Goal: Information Seeking & Learning: Learn about a topic

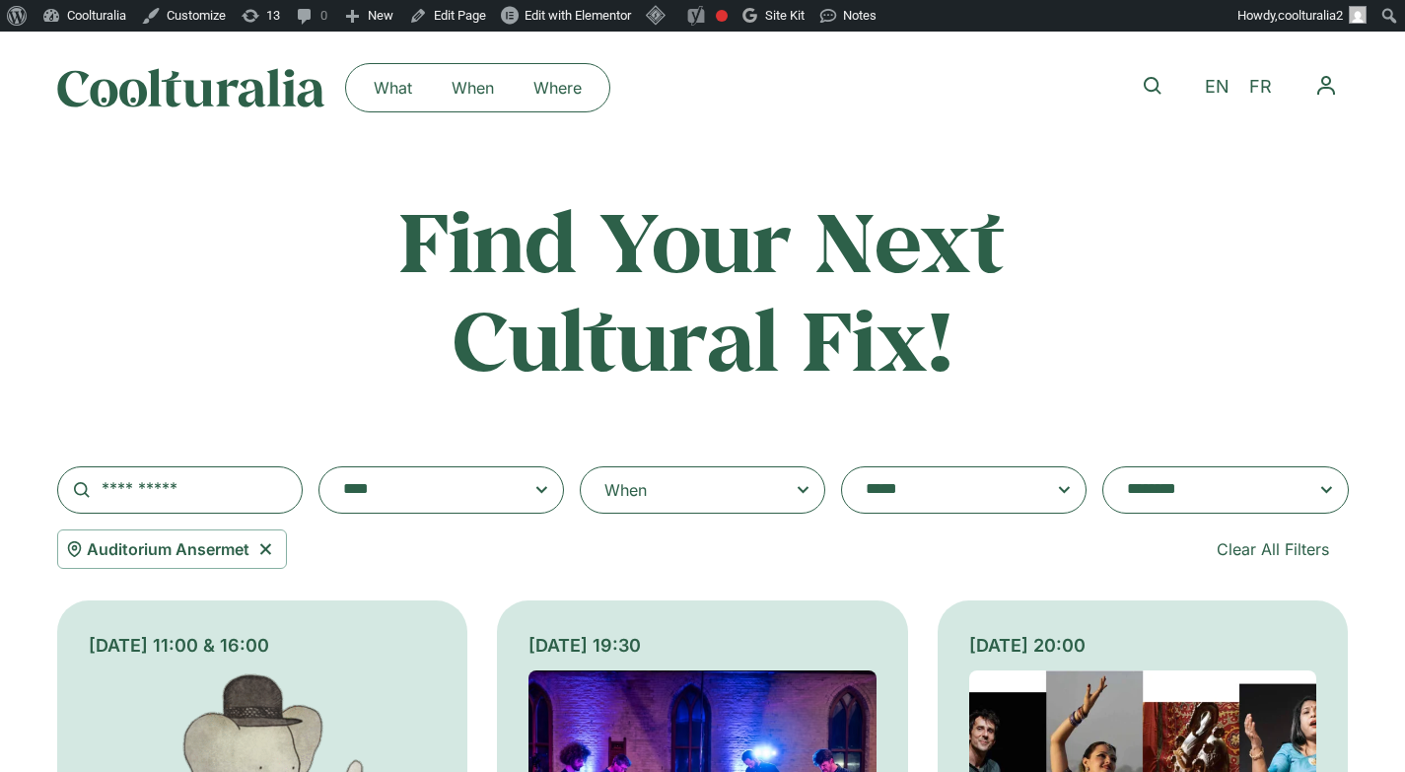
select select "****"
click at [262, 544] on icon at bounding box center [265, 549] width 25 height 24
select select
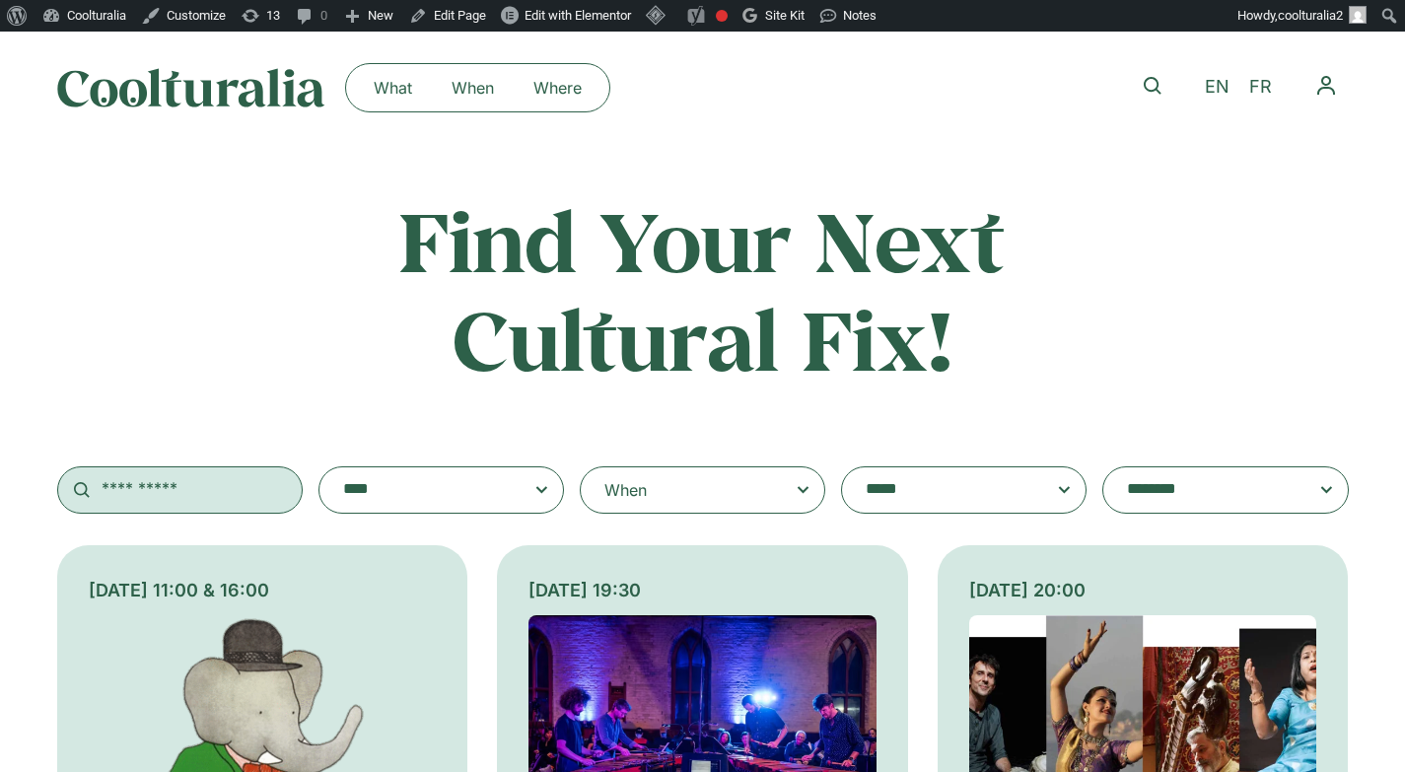
click at [162, 493] on input "text" at bounding box center [180, 489] width 246 height 47
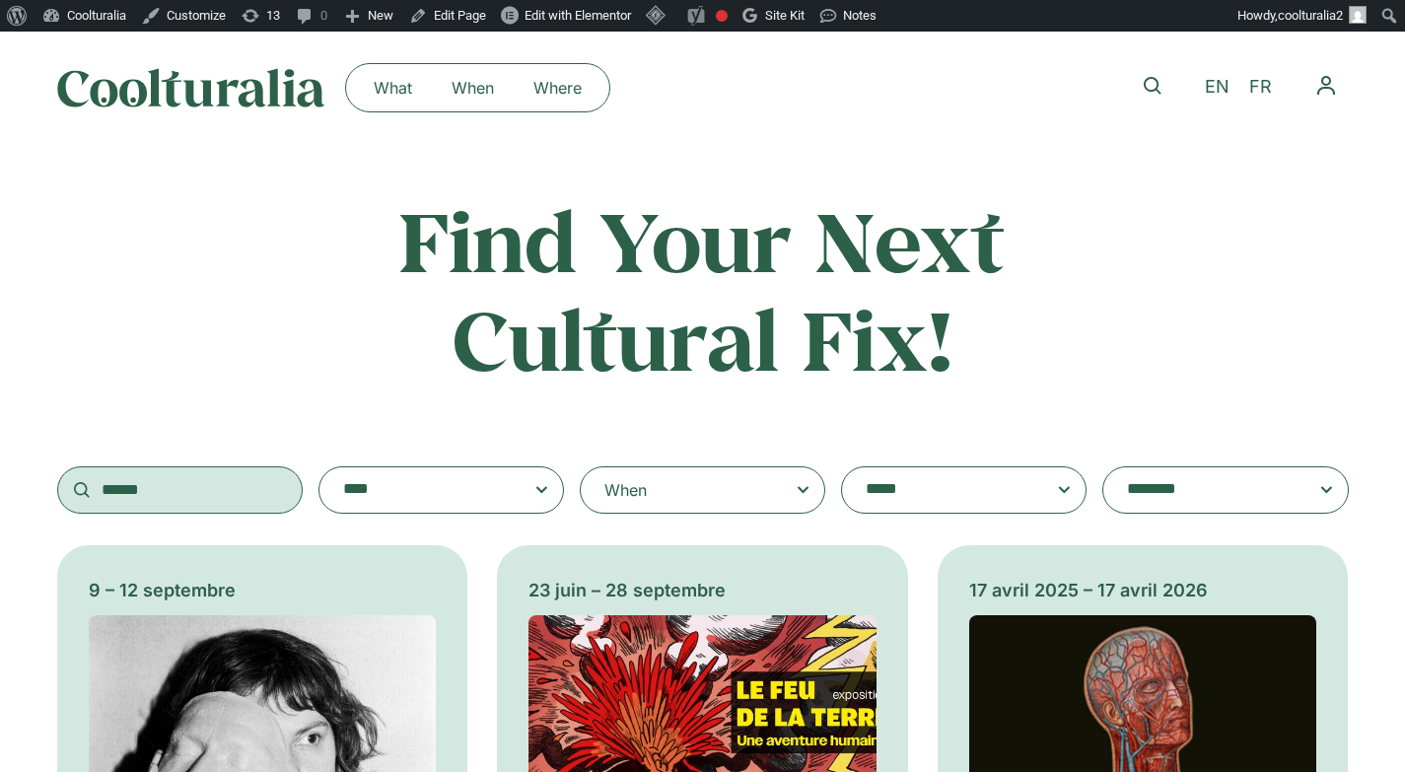
click at [203, 491] on input "******" at bounding box center [180, 489] width 246 height 47
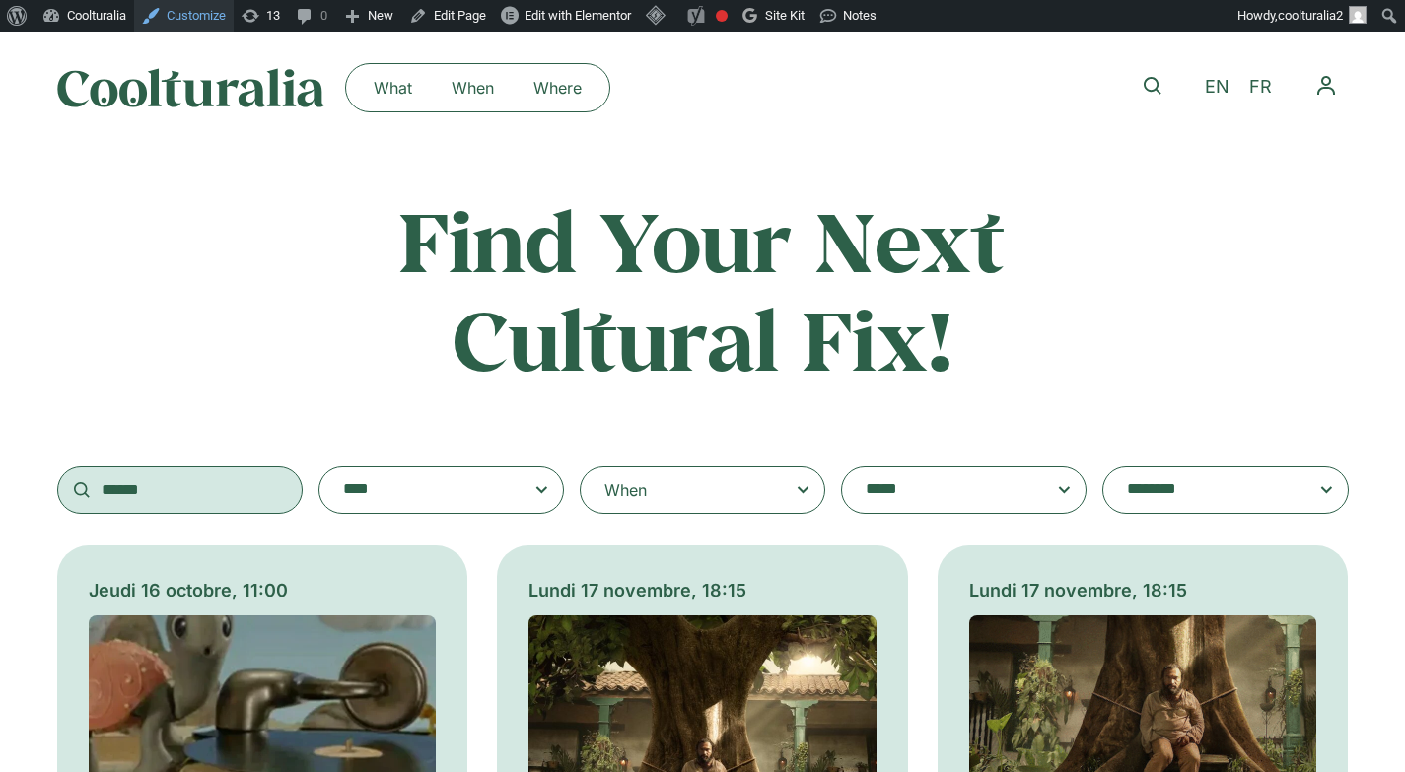
type input "******"
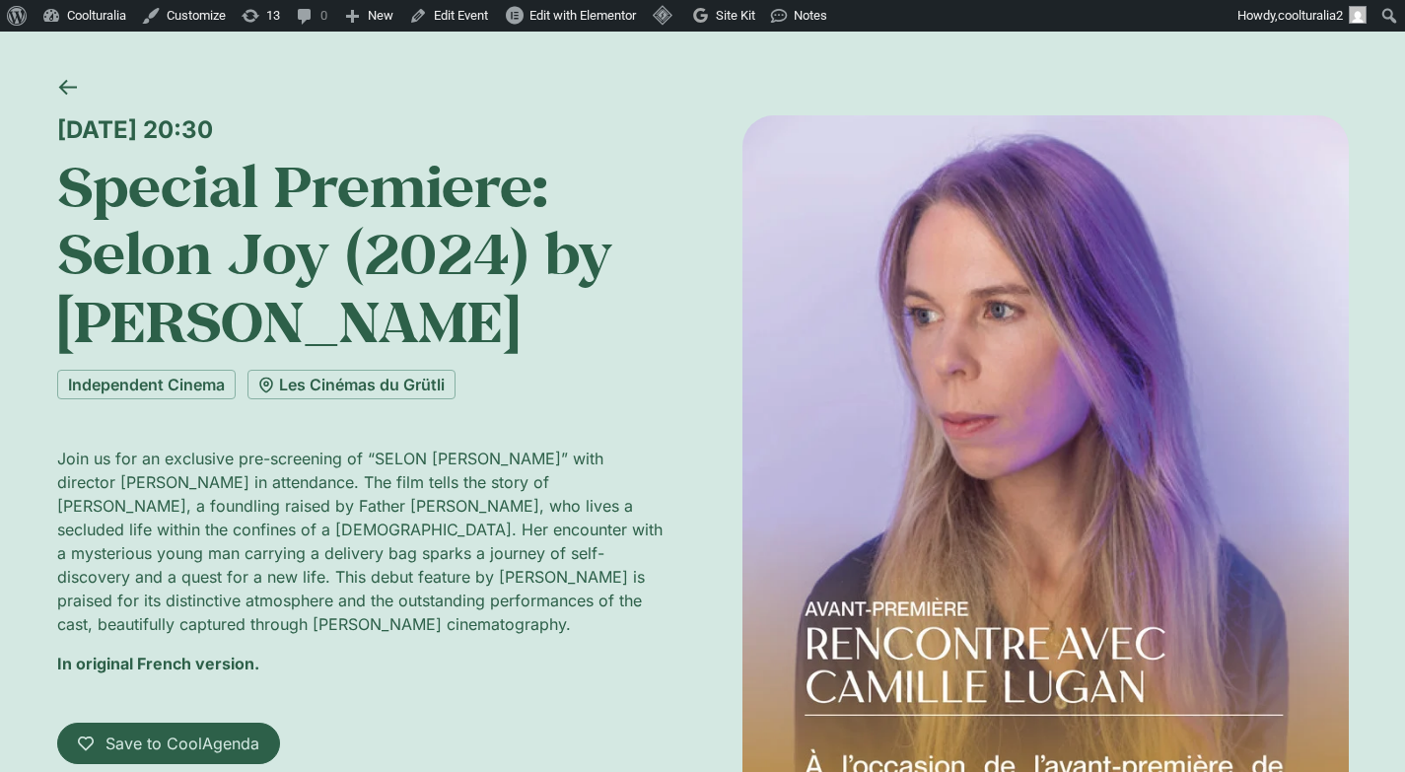
scroll to position [85, 0]
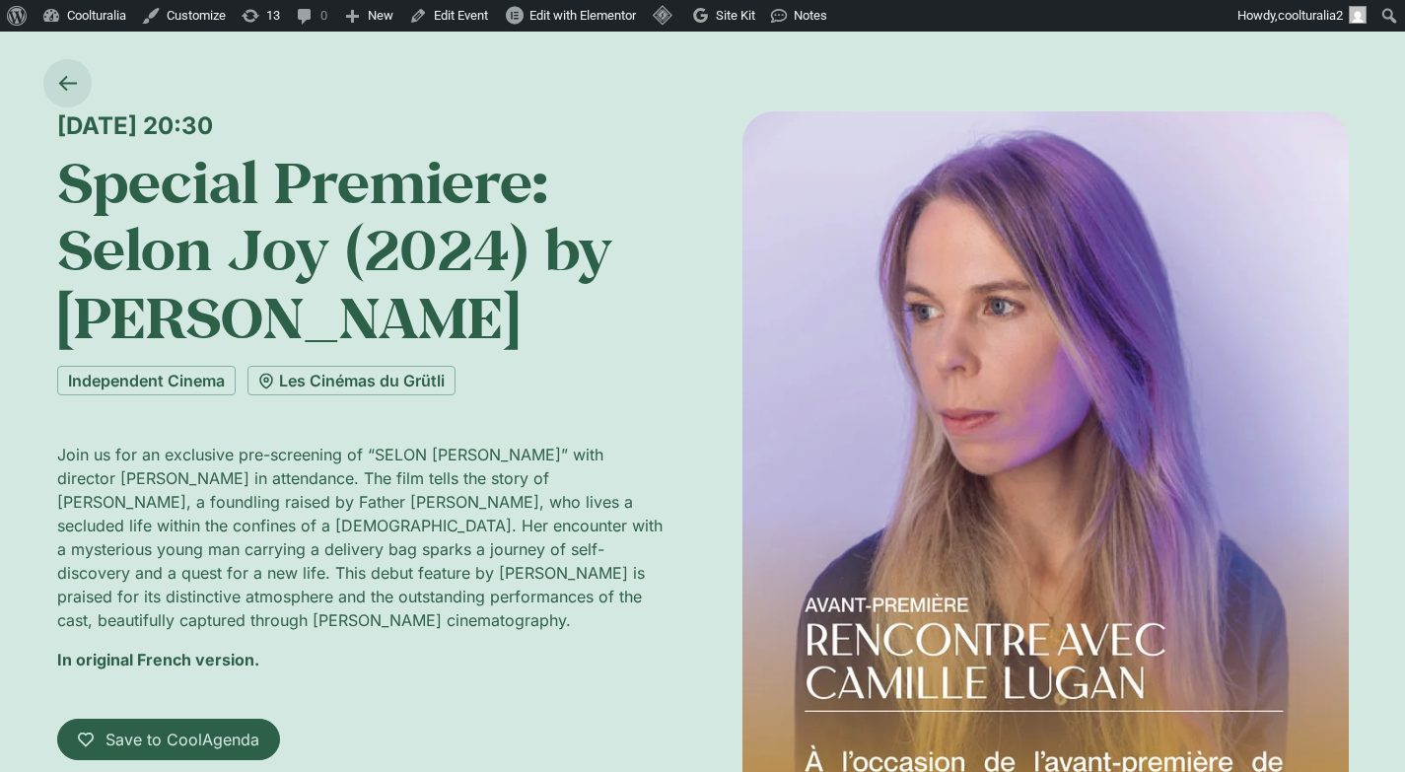
drag, startPoint x: 426, startPoint y: 130, endPoint x: 70, endPoint y: 102, distance: 357.1
click at [70, 102] on div "Tuesday 16 September, 20:30 Special Premiere: Selon Joy (2024) by Camille Lugan…" at bounding box center [703, 519] width 1292 height 920
copy div "Tuesday 16 September, 20:30"
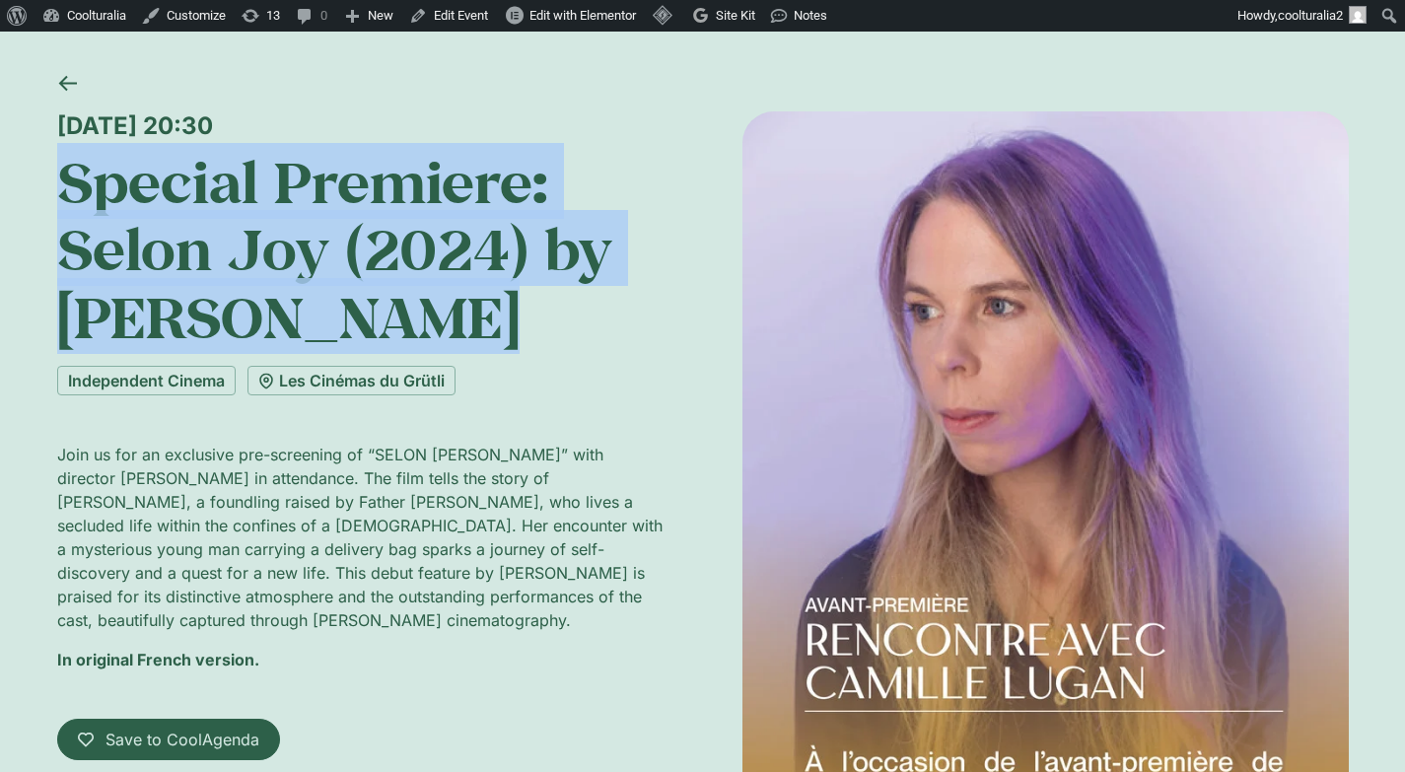
drag, startPoint x: 334, startPoint y: 278, endPoint x: 37, endPoint y: 191, distance: 309.2
click at [37, 191] on div "Tuesday 16 September, 20:30 Special Premiere: Selon Joy (2024) by Camille Lugan…" at bounding box center [702, 519] width 1405 height 920
copy h1 "Special Premiere: Selon Joy (2024) by Camille Lugan"
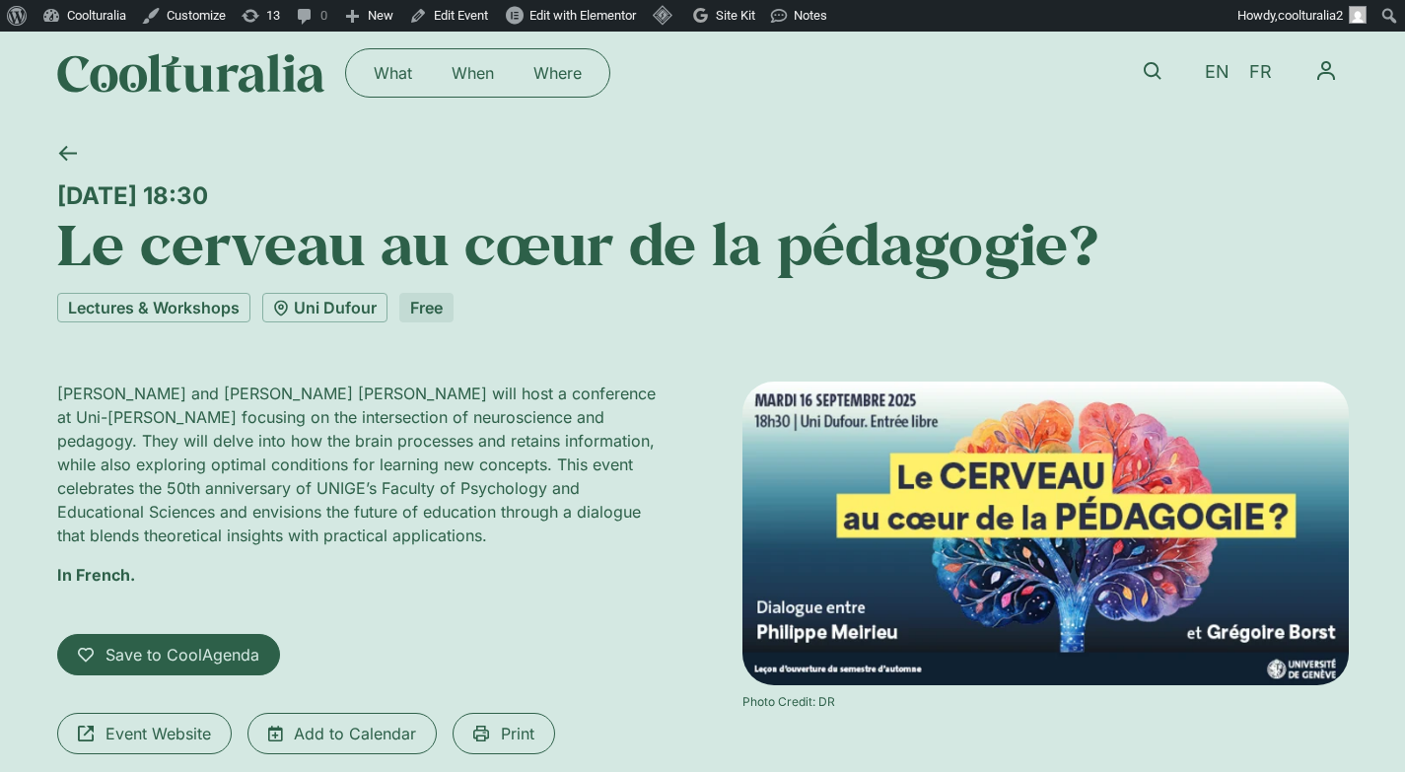
scroll to position [16, 0]
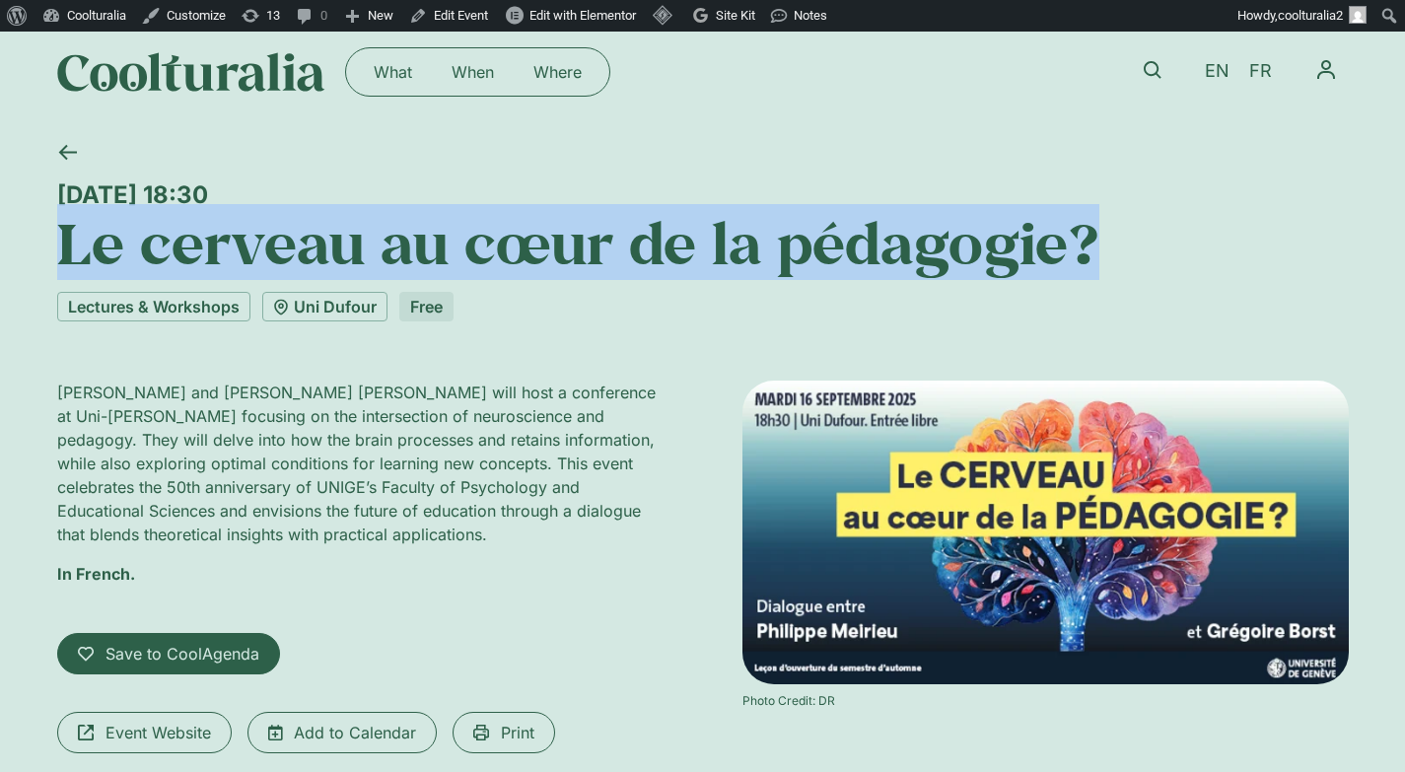
drag, startPoint x: 1129, startPoint y: 251, endPoint x: 0, endPoint y: 264, distance: 1129.1
click at [0, 264] on div "[DATE] 18:30 Le cerveau au cœur de la pédagogie? Lectures & Workshops Uni [PERS…" at bounding box center [702, 510] width 1405 height 765
copy h1 "Le cerveau au cœur de la pédagogie?"
drag, startPoint x: 405, startPoint y: 189, endPoint x: 73, endPoint y: 173, distance: 332.7
click at [73, 173] on div "[DATE] 18:30 Le cerveau au cœur de la pédagogie?" at bounding box center [703, 202] width 1292 height 148
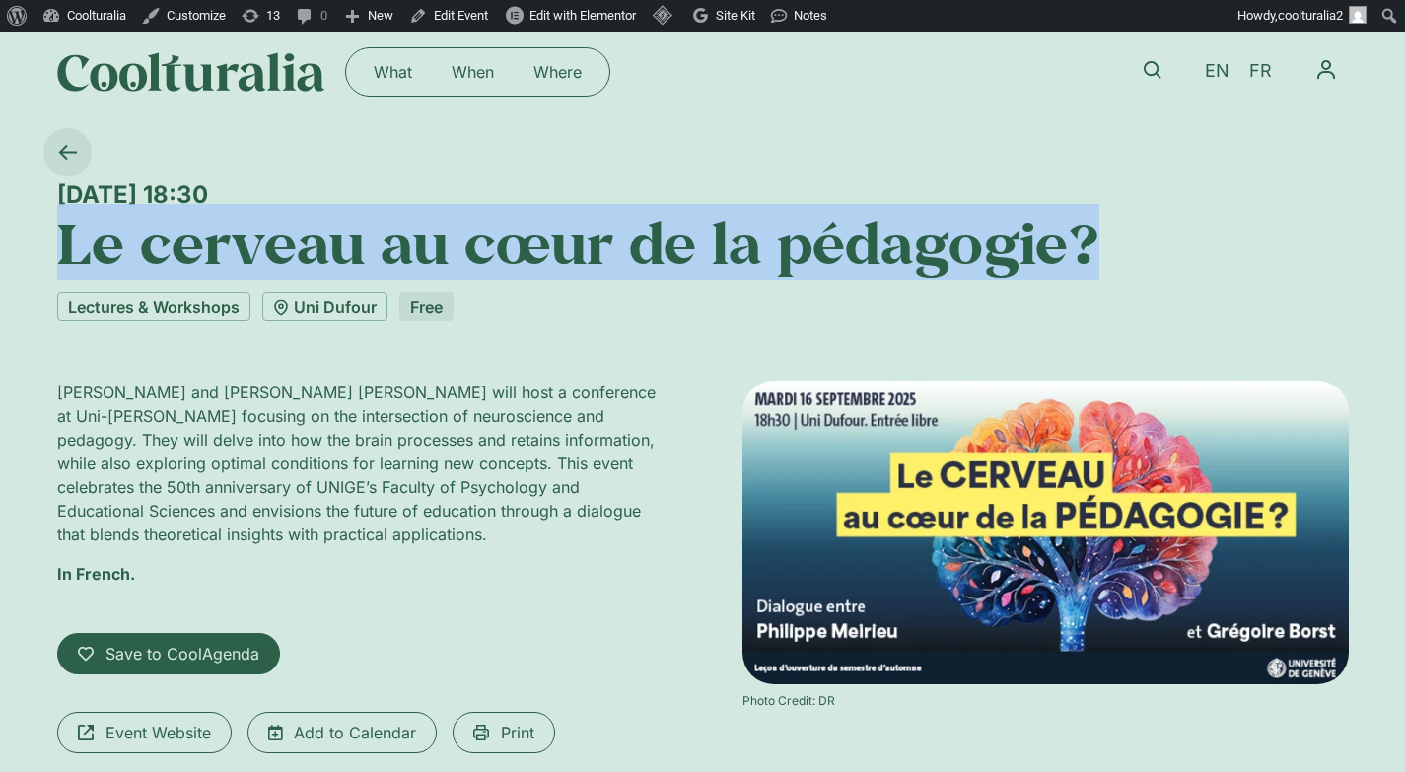
copy div "[DATE] 18:30"
click at [197, 729] on span "Event Website" at bounding box center [159, 733] width 106 height 24
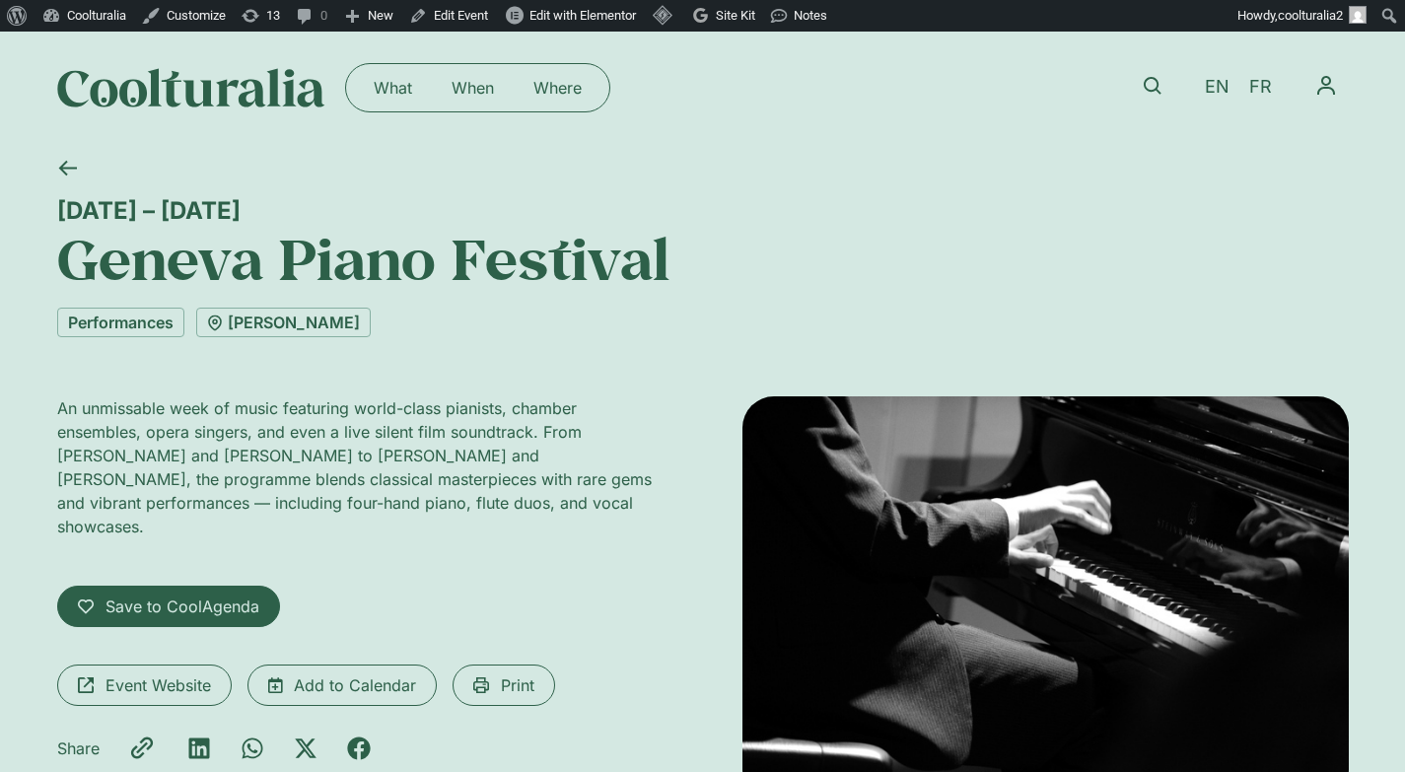
drag, startPoint x: 306, startPoint y: 219, endPoint x: 25, endPoint y: 195, distance: 282.0
click at [25, 195] on div "17 – 21 September Geneva Piano Festival Performances Victoria Hall An unmissabl…" at bounding box center [702, 520] width 1405 height 753
copy div "17 – 21 September"
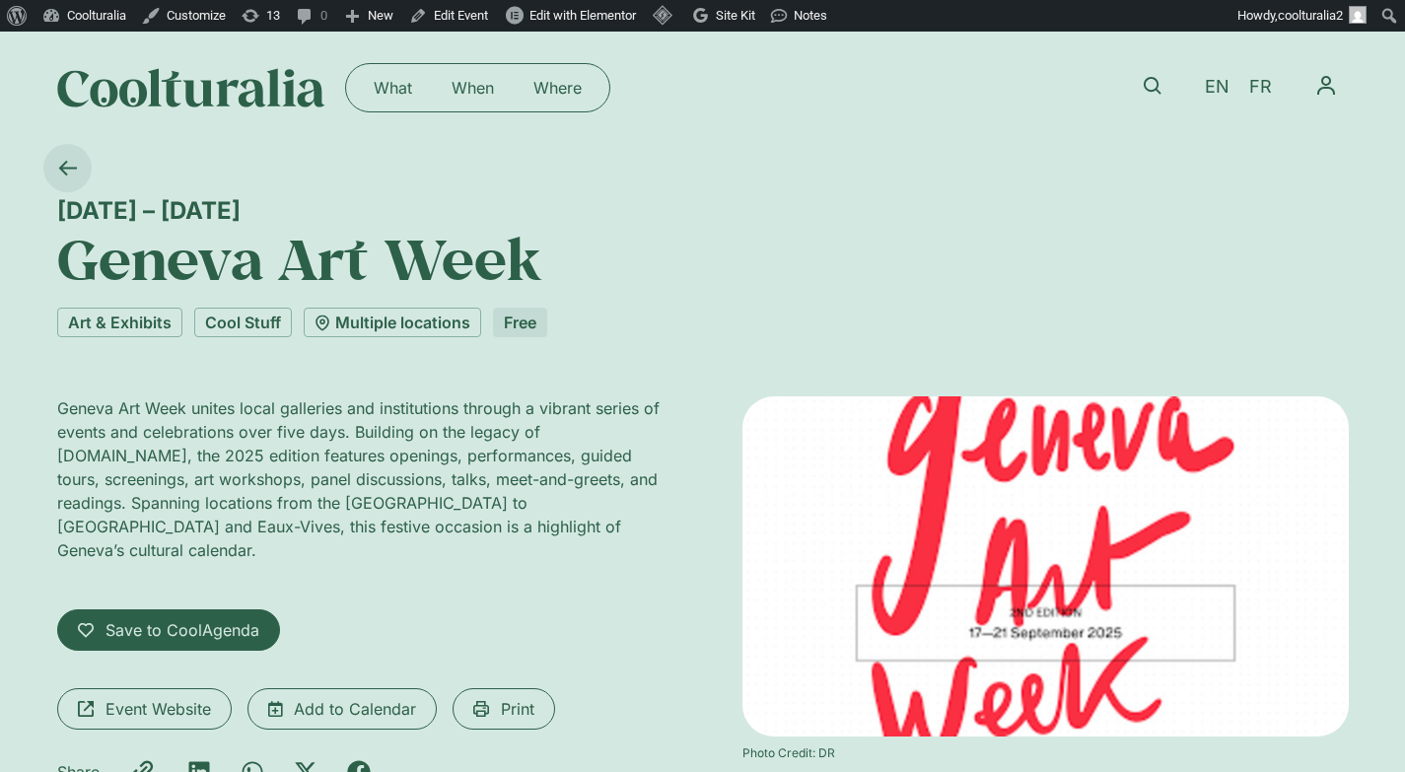
drag, startPoint x: 240, startPoint y: 206, endPoint x: 69, endPoint y: 188, distance: 171.5
click at [69, 188] on div "17 – 21 September Geneva Art Week" at bounding box center [703, 218] width 1292 height 148
copy div "17 – 21 September"
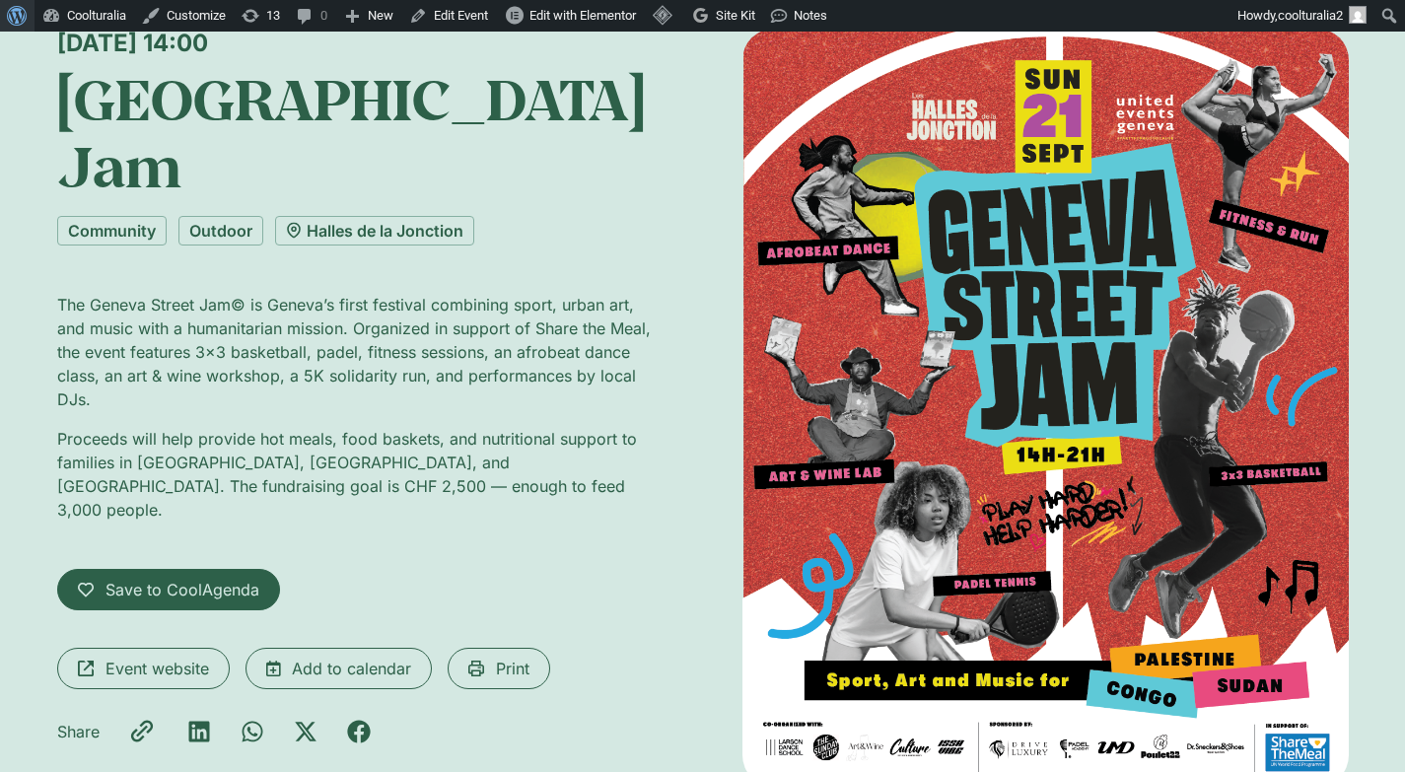
scroll to position [166, 0]
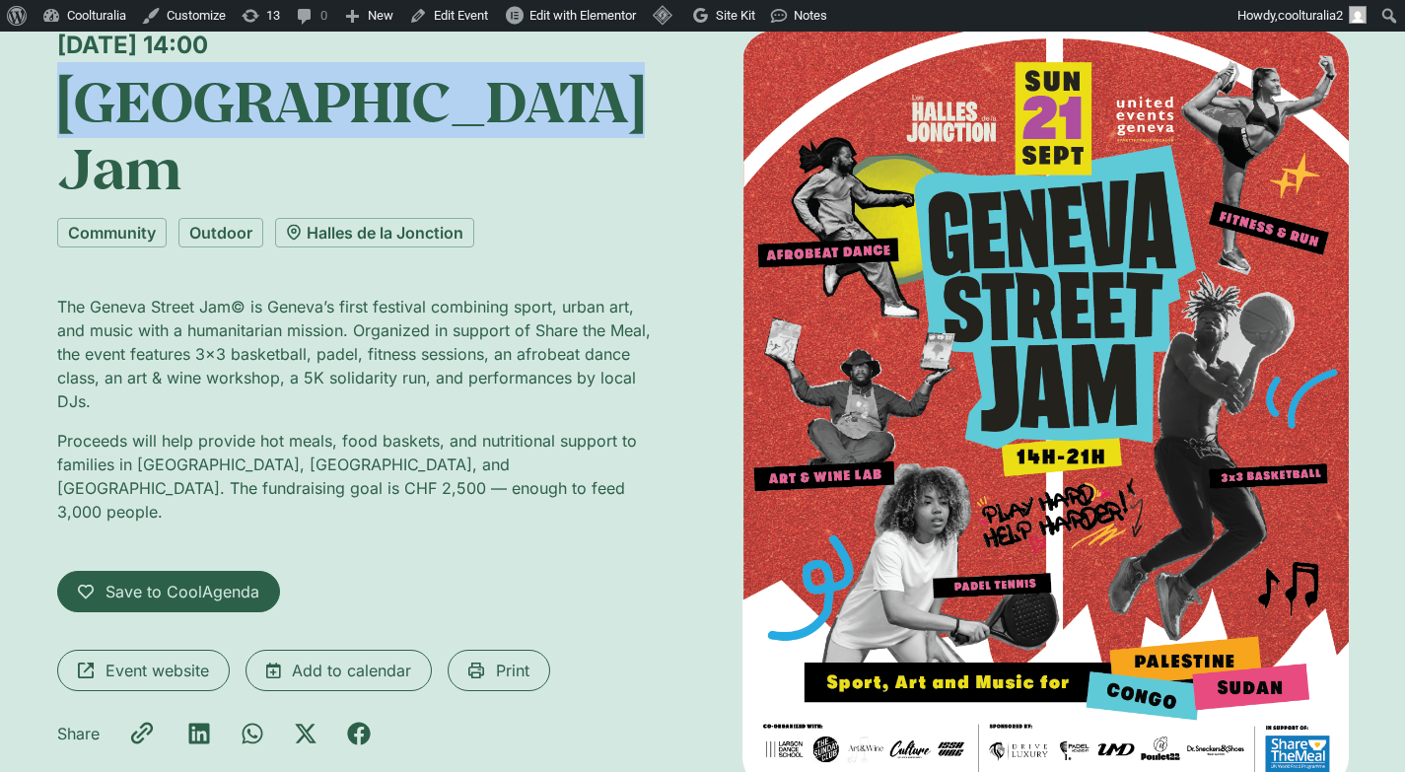
drag, startPoint x: 600, startPoint y: 113, endPoint x: 61, endPoint y: 86, distance: 539.1
click at [61, 86] on h1 "[GEOGRAPHIC_DATA] Jam" at bounding box center [360, 134] width 606 height 135
copy h1 "[GEOGRAPHIC_DATA] Jam"
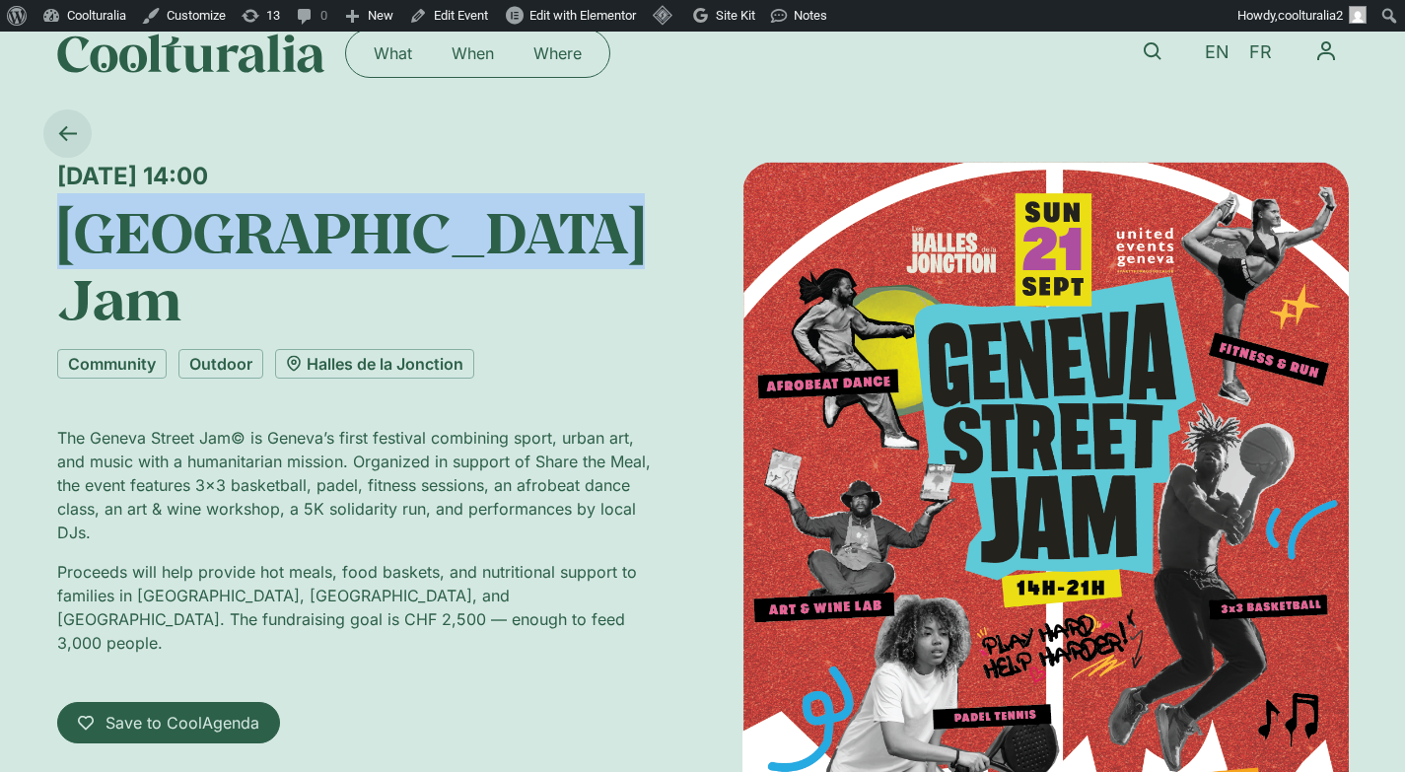
scroll to position [23, 0]
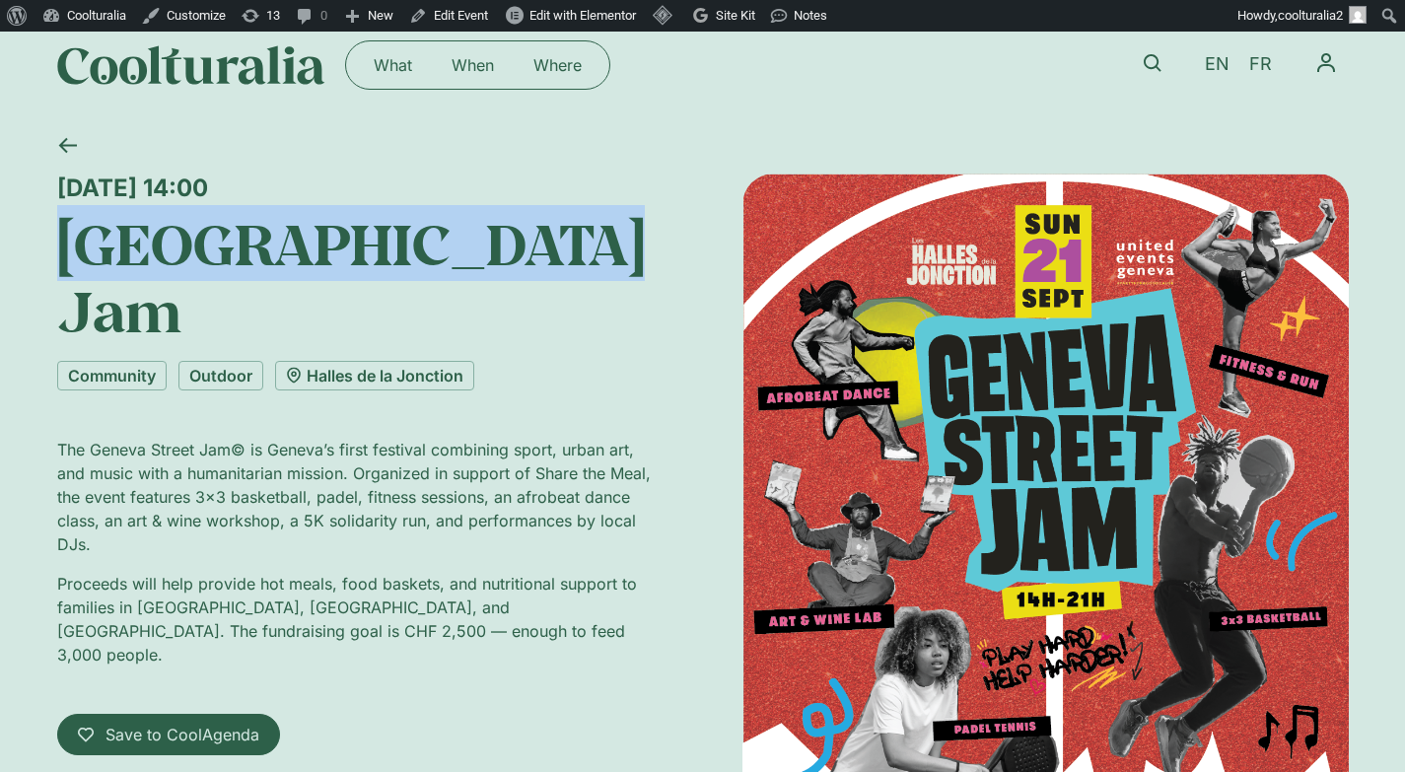
drag, startPoint x: 395, startPoint y: 53, endPoint x: 57, endPoint y: 189, distance: 364.6
click at [57, 189] on div "Sunday 21 September, 14:00" at bounding box center [360, 188] width 606 height 29
copy div "Sunday 21 September, 14:00"
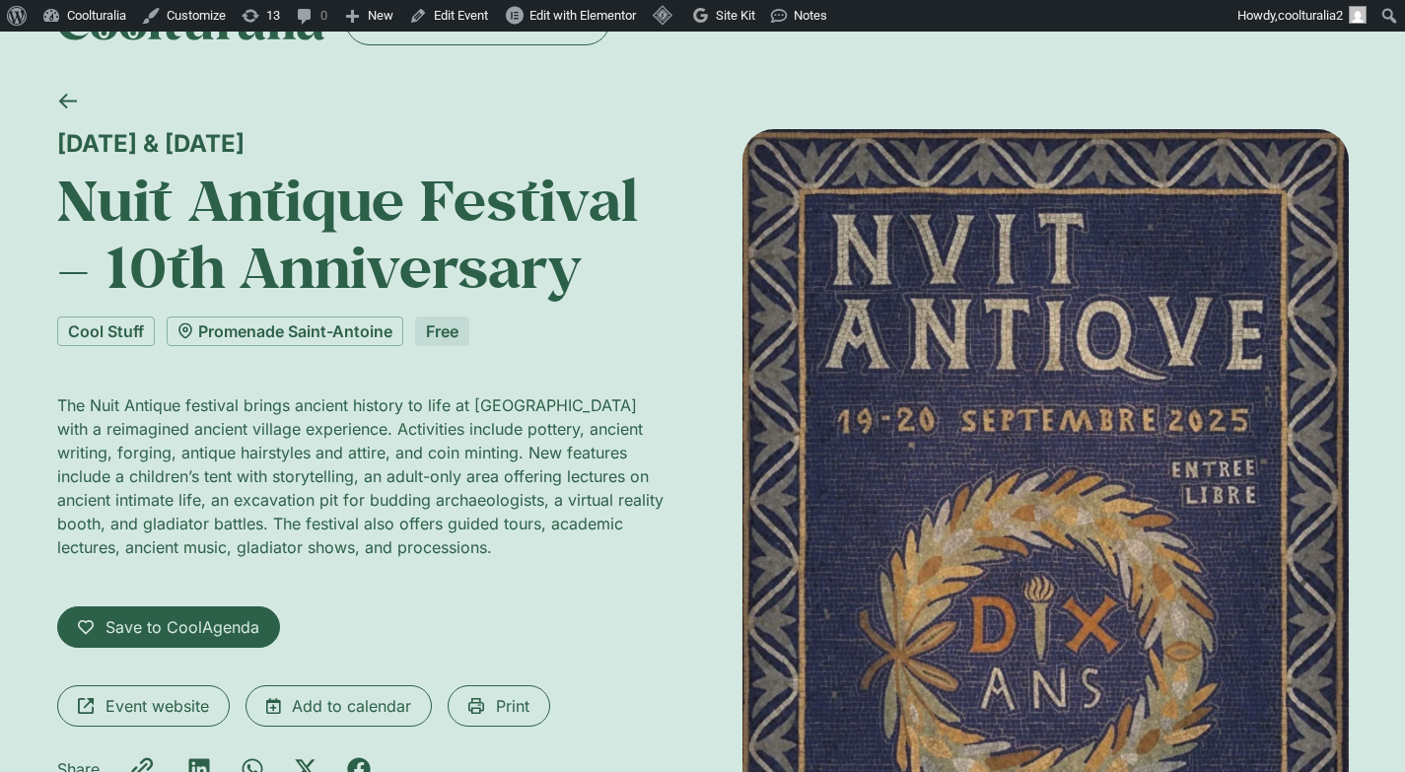
scroll to position [71, 0]
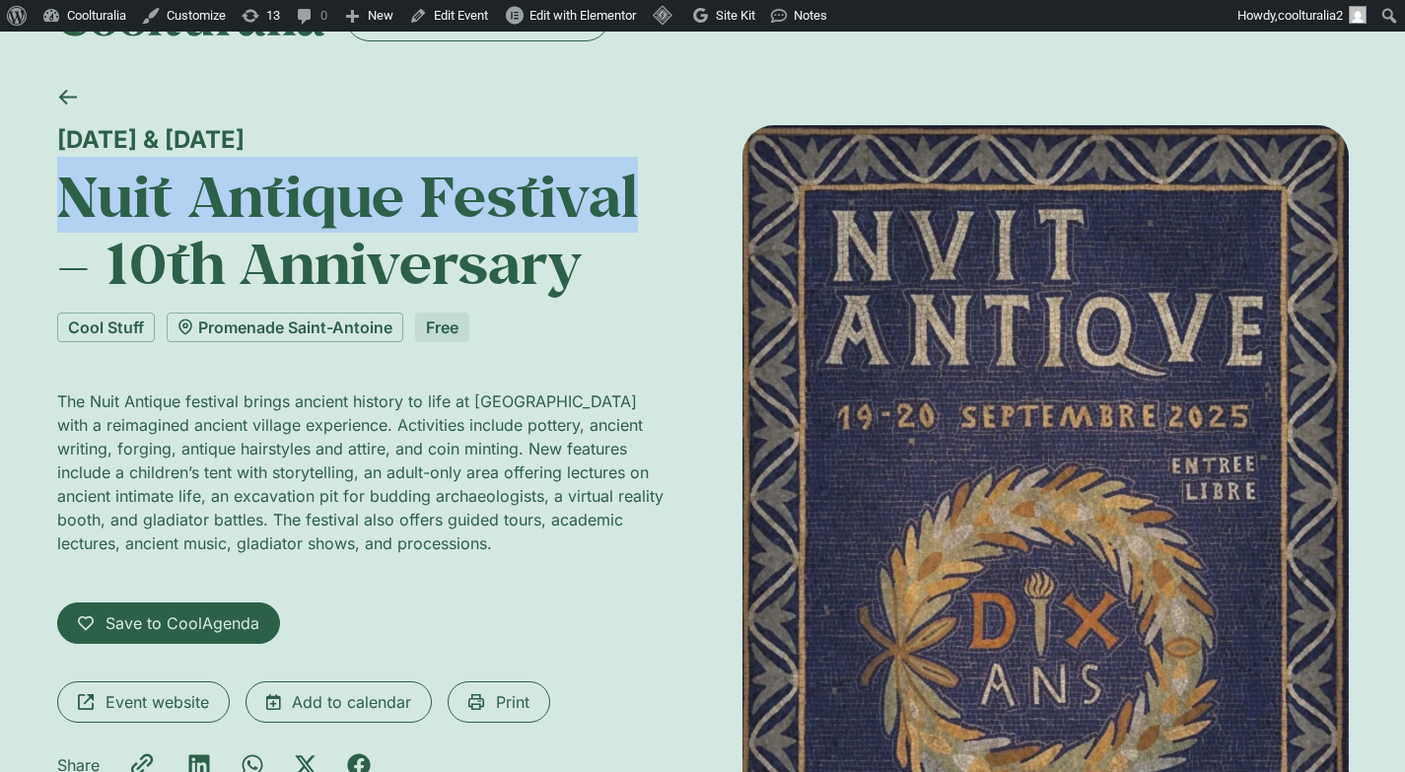
drag, startPoint x: 608, startPoint y: 200, endPoint x: 58, endPoint y: 197, distance: 550.2
click at [58, 197] on h1 "Nuit Antique Festival – 10th Anniversary" at bounding box center [360, 229] width 606 height 135
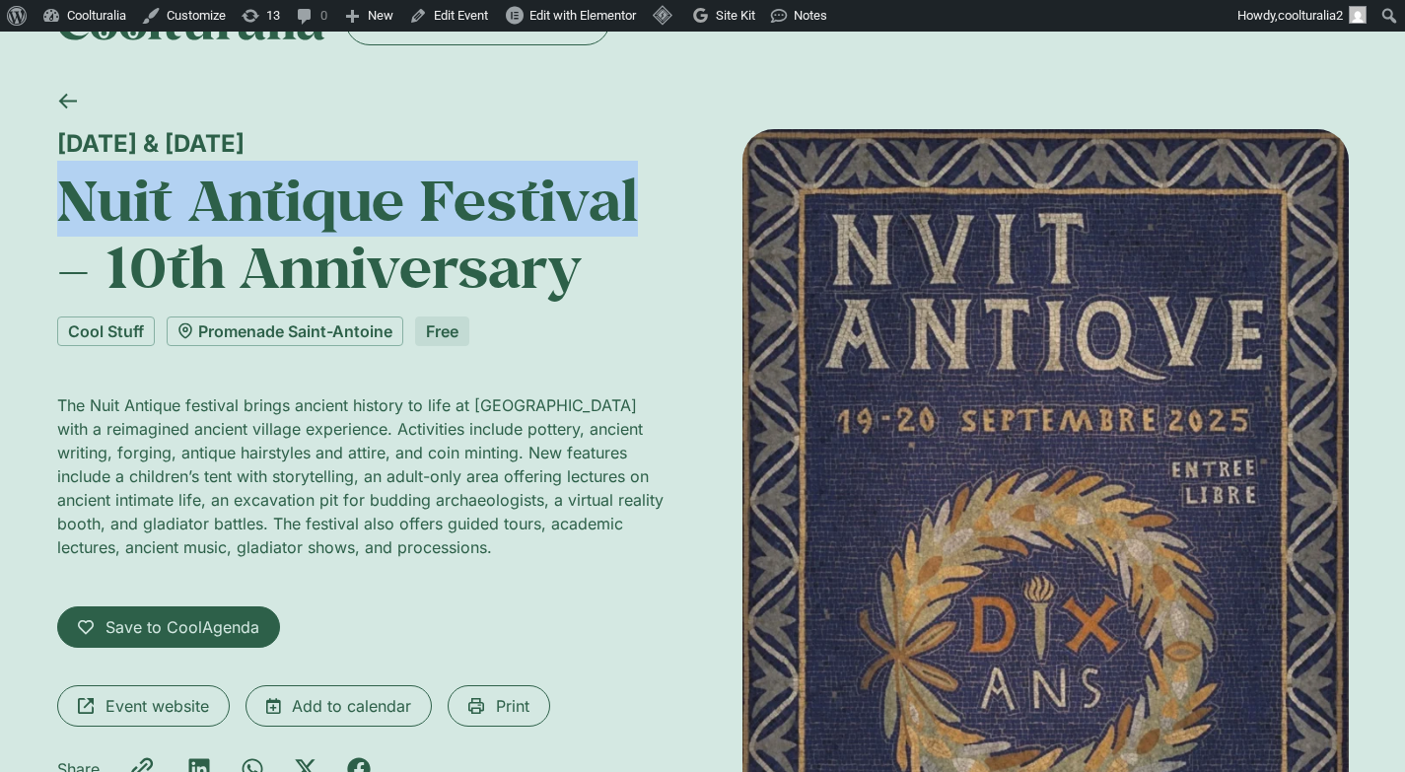
copy h1 "Nuit Antique Festival"
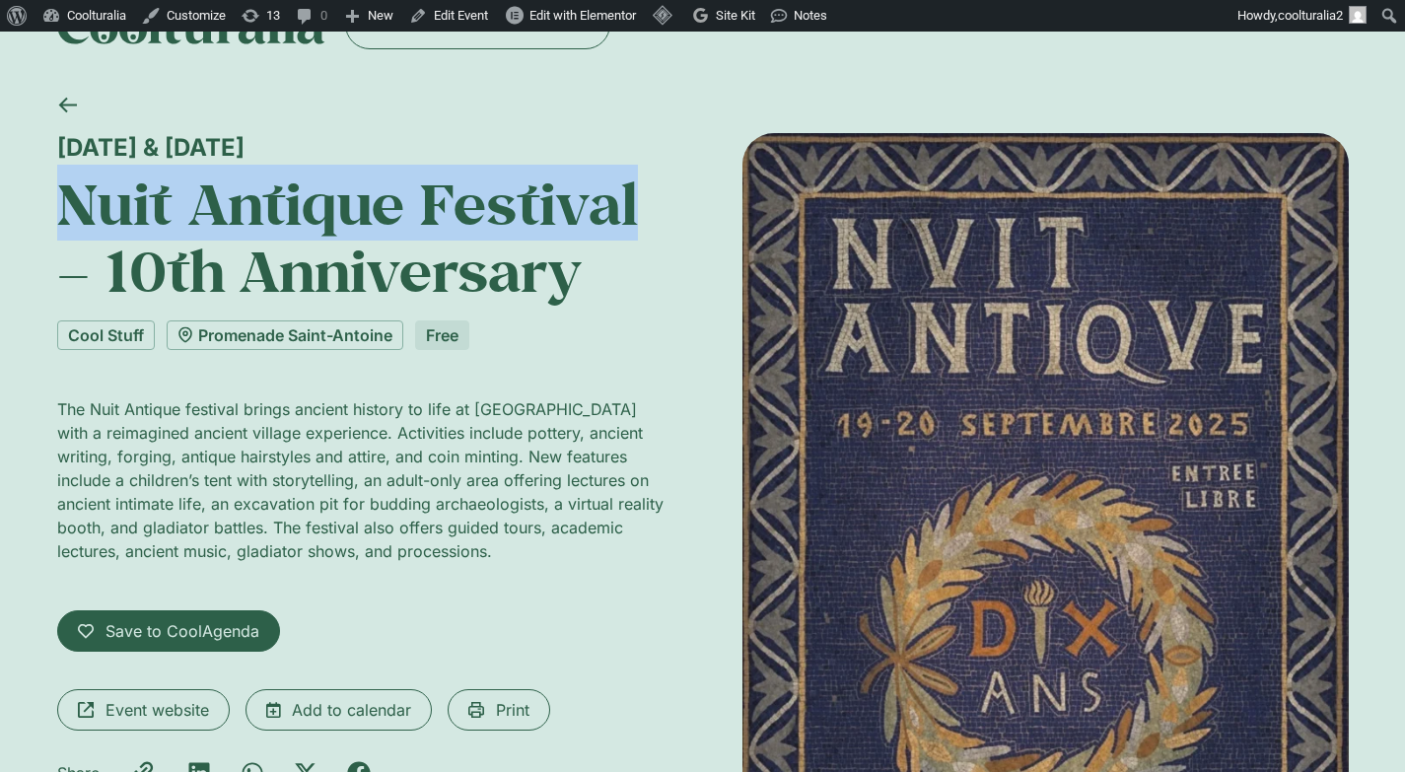
drag, startPoint x: 268, startPoint y: 142, endPoint x: 32, endPoint y: 122, distance: 237.5
click at [32, 122] on div "19 & 20 September Nuit Antique Festival – 10th Anniversary Cool Stuff Promenade…" at bounding box center [702, 587] width 1405 height 1013
copy div "19 & 20 September"
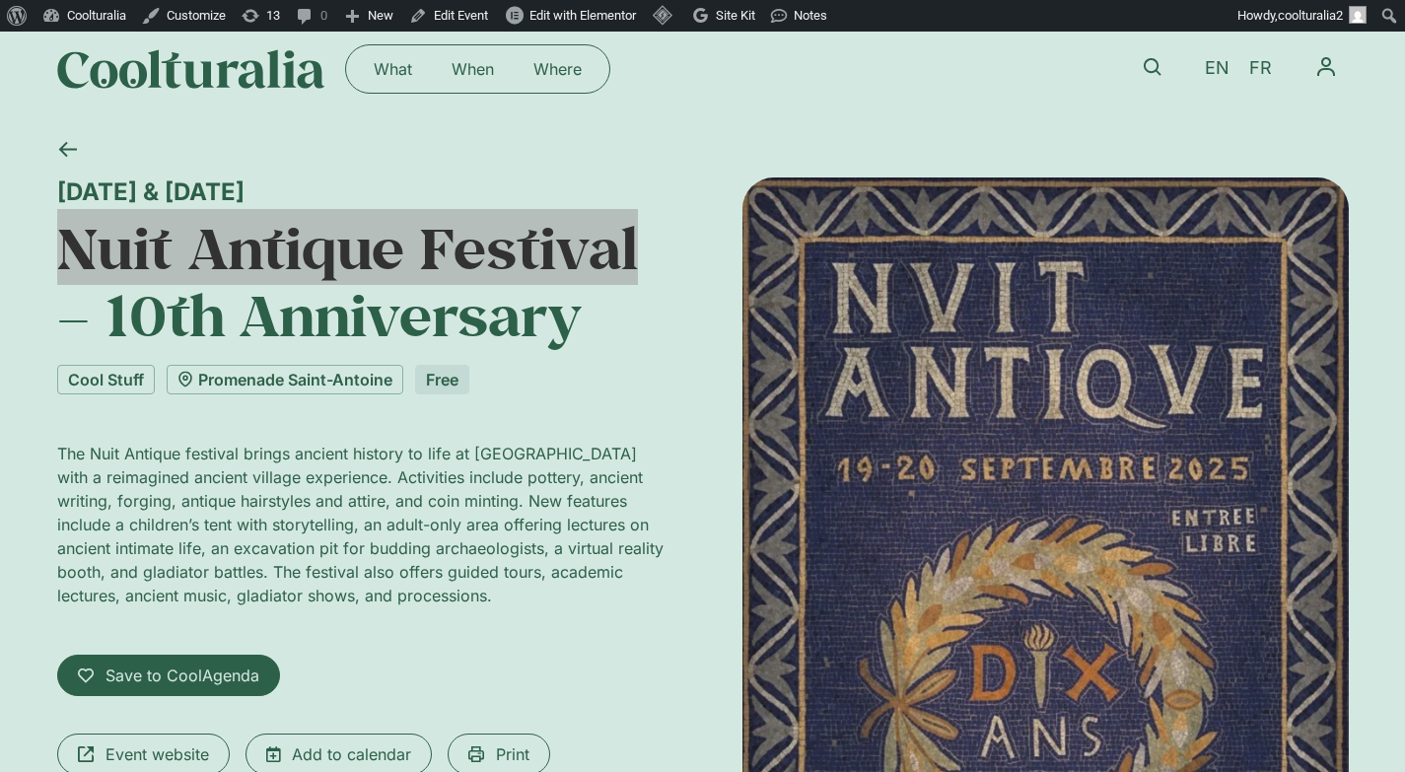
scroll to position [0, 0]
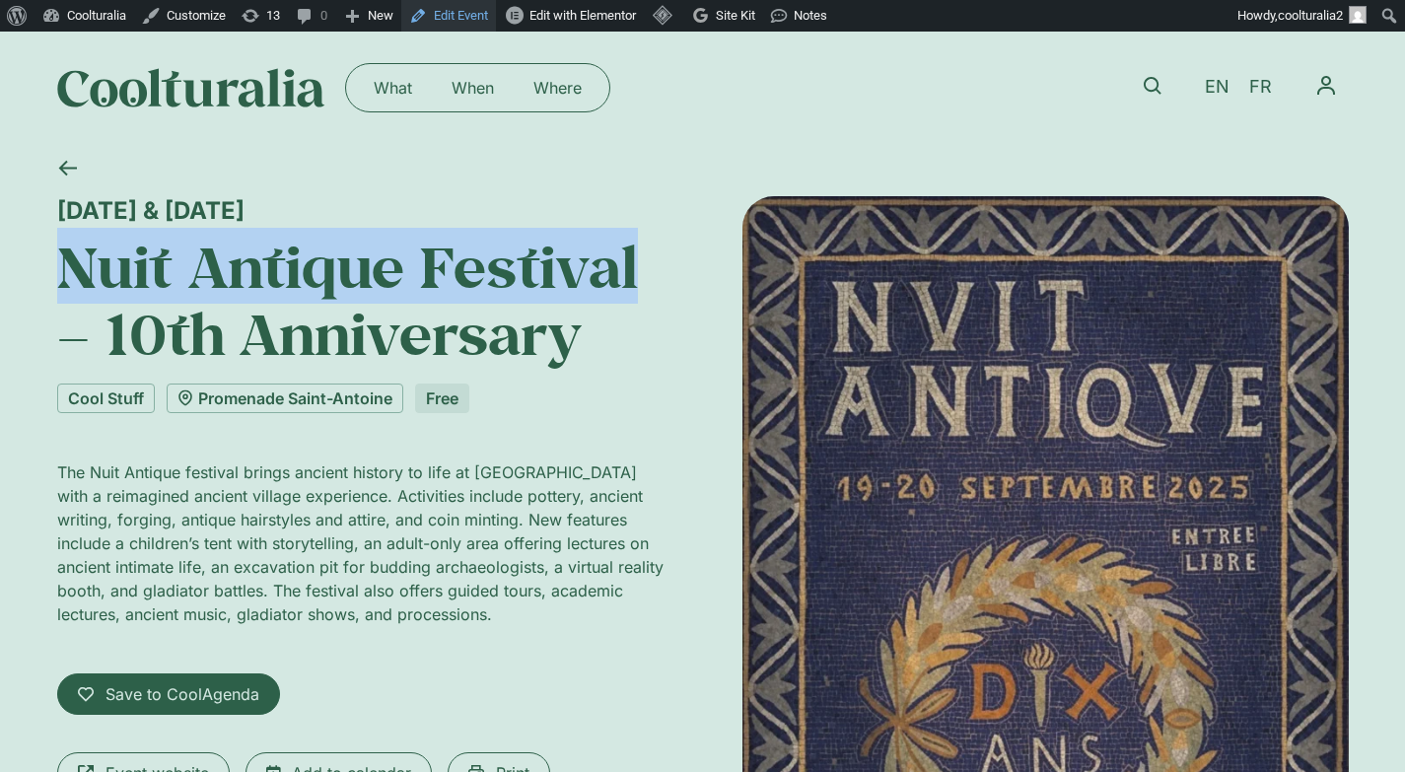
click at [471, 11] on link "Edit Event" at bounding box center [448, 16] width 95 height 32
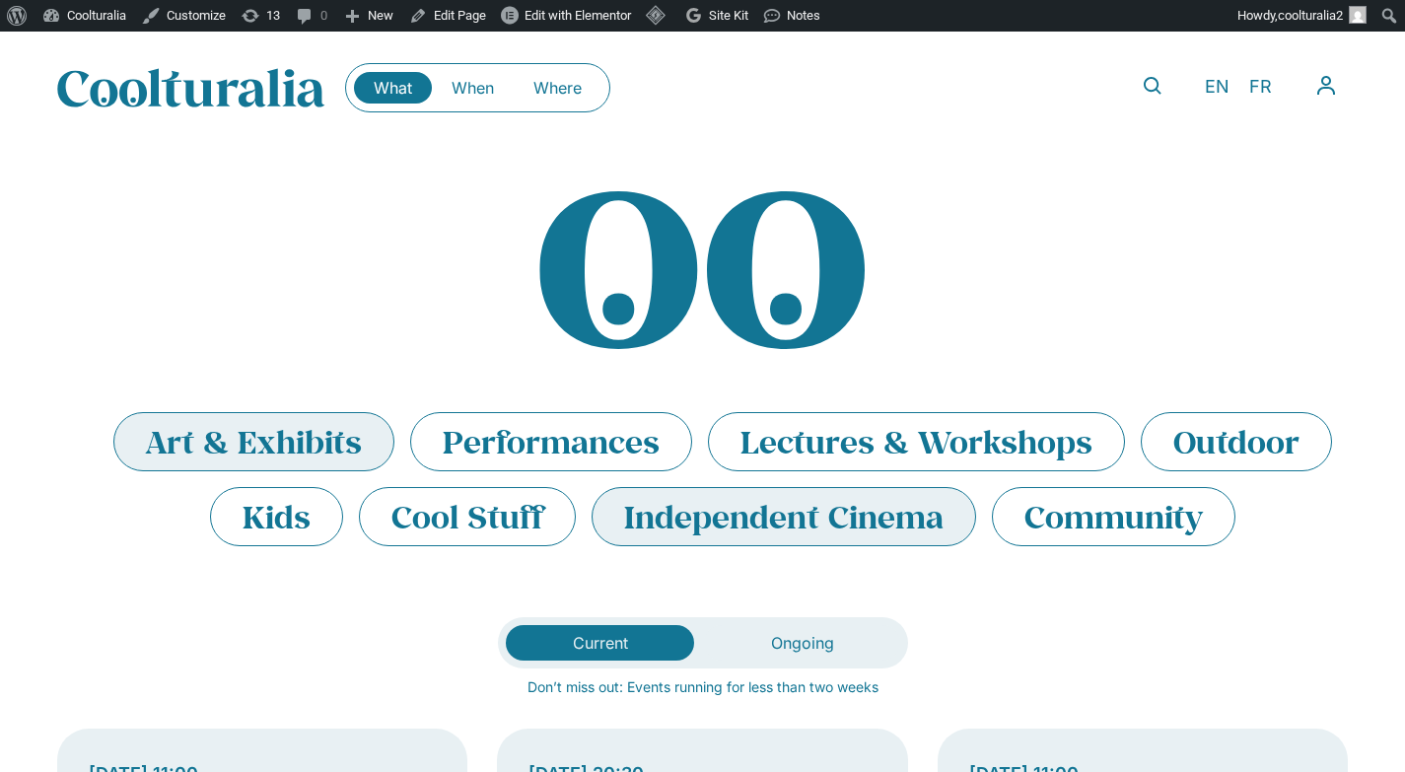
click at [287, 439] on li "Art & Exhibits" at bounding box center [253, 441] width 281 height 59
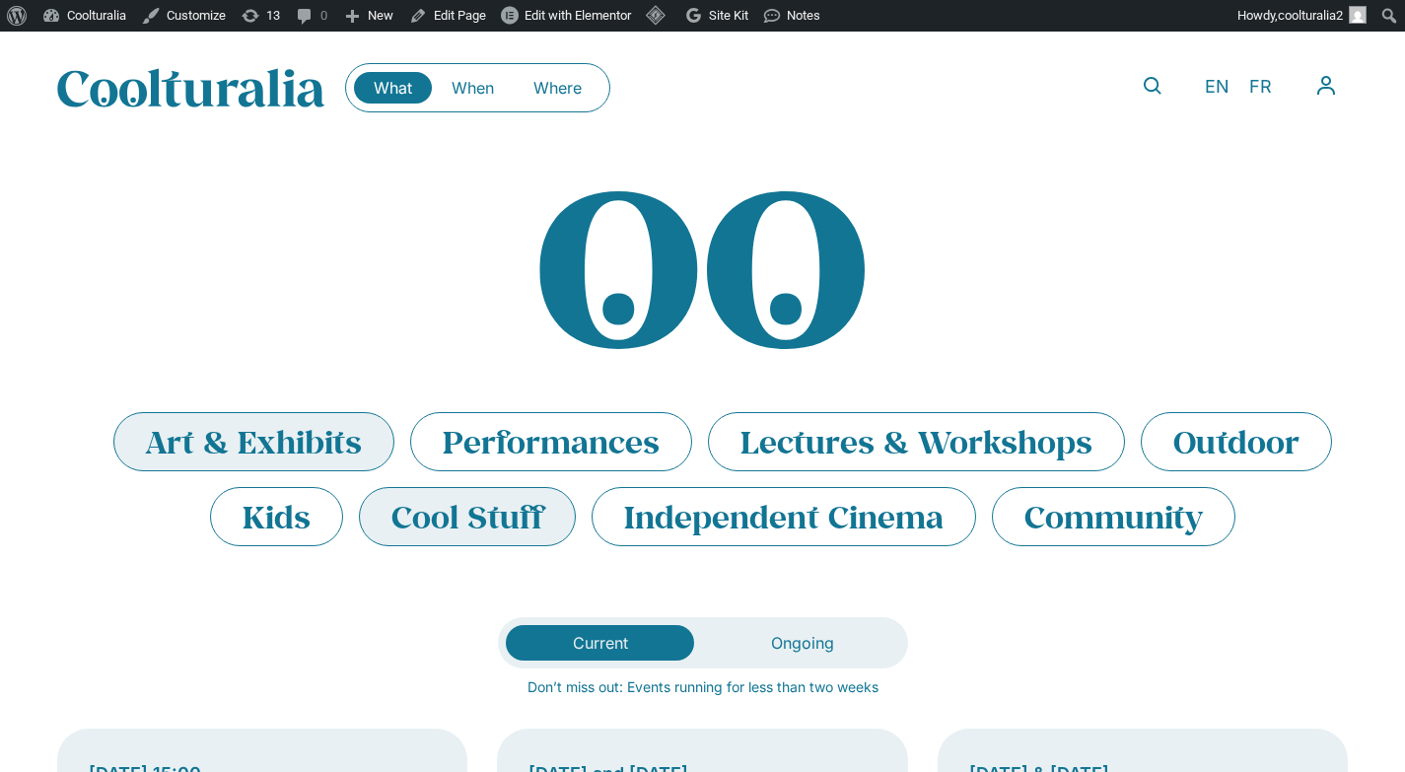
click at [464, 512] on li "Cool Stuff" at bounding box center [467, 516] width 217 height 59
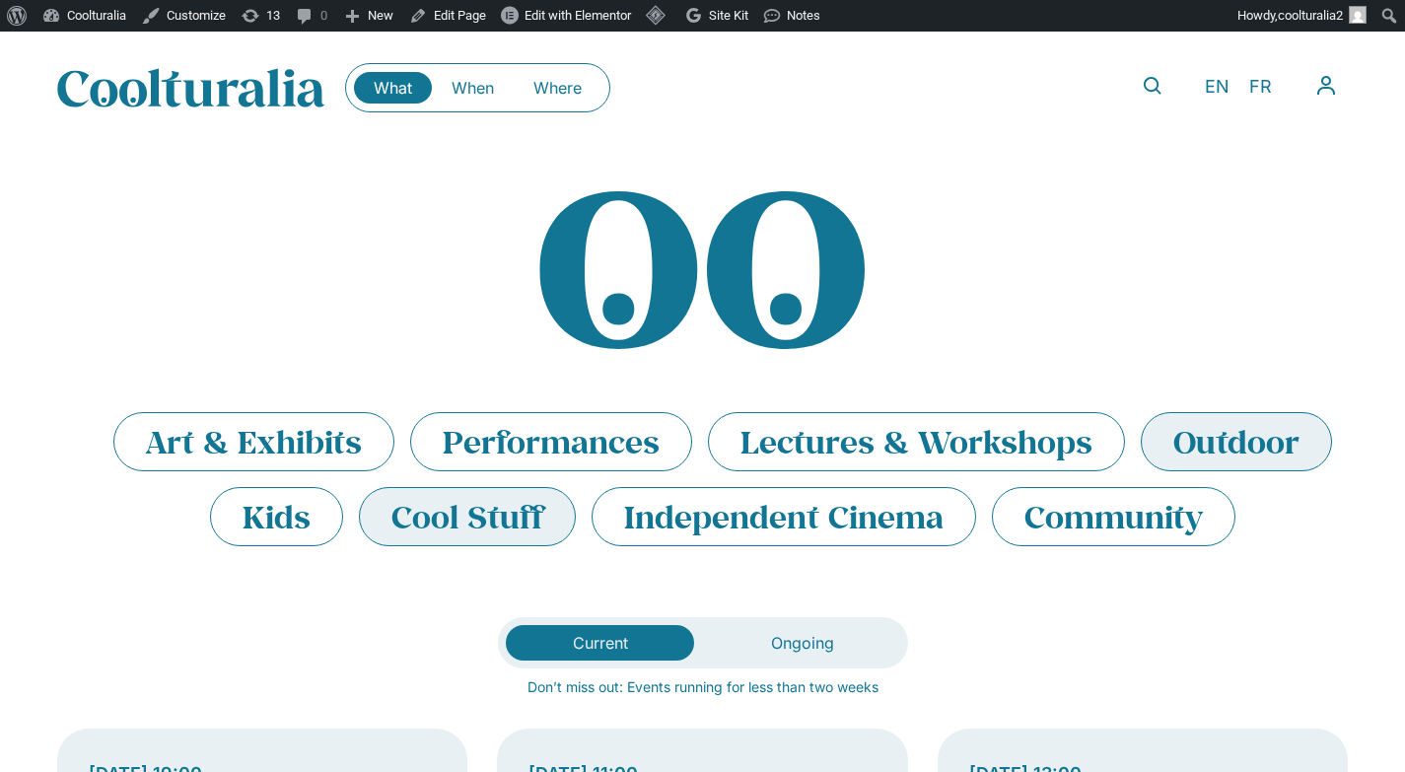
click at [1230, 446] on li "Outdoor" at bounding box center [1236, 441] width 191 height 59
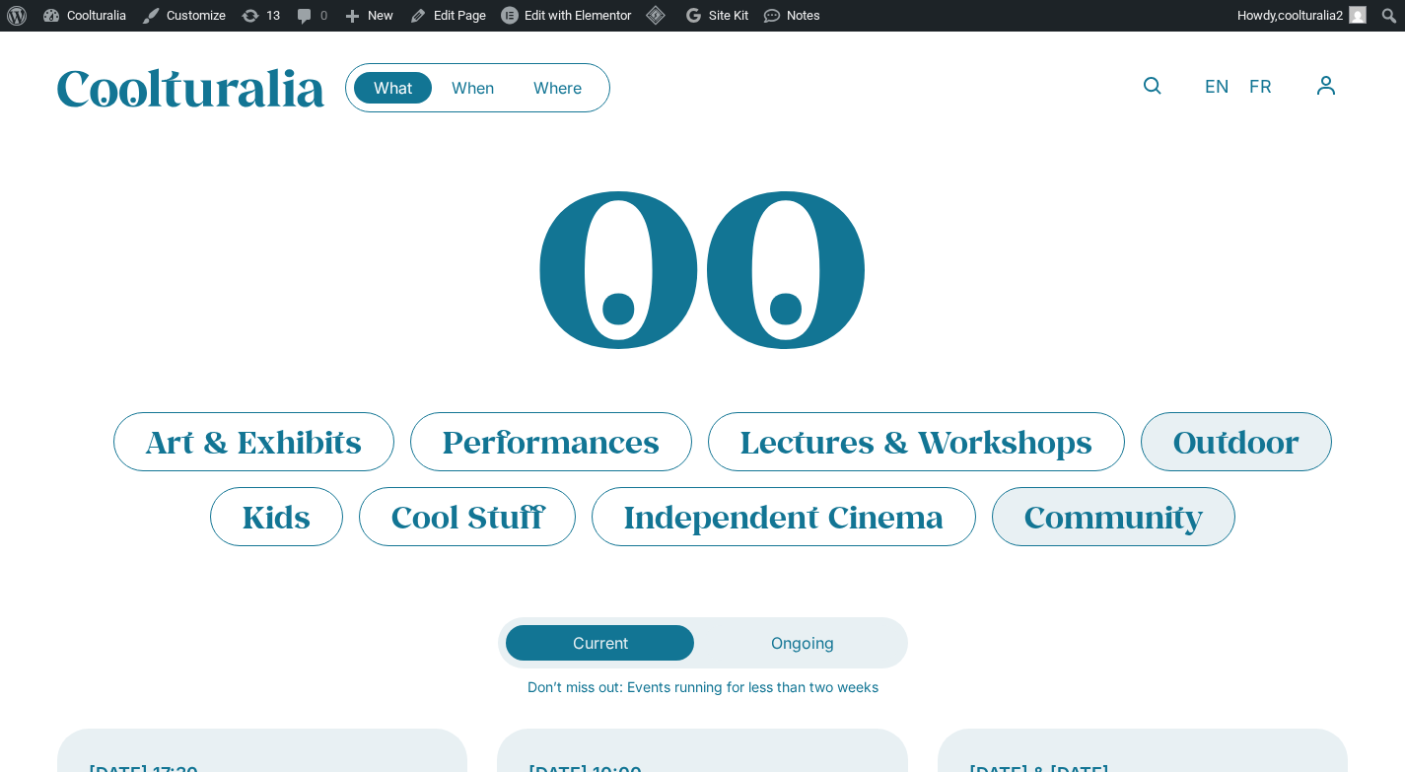
click at [1121, 530] on li "Community" at bounding box center [1114, 516] width 244 height 59
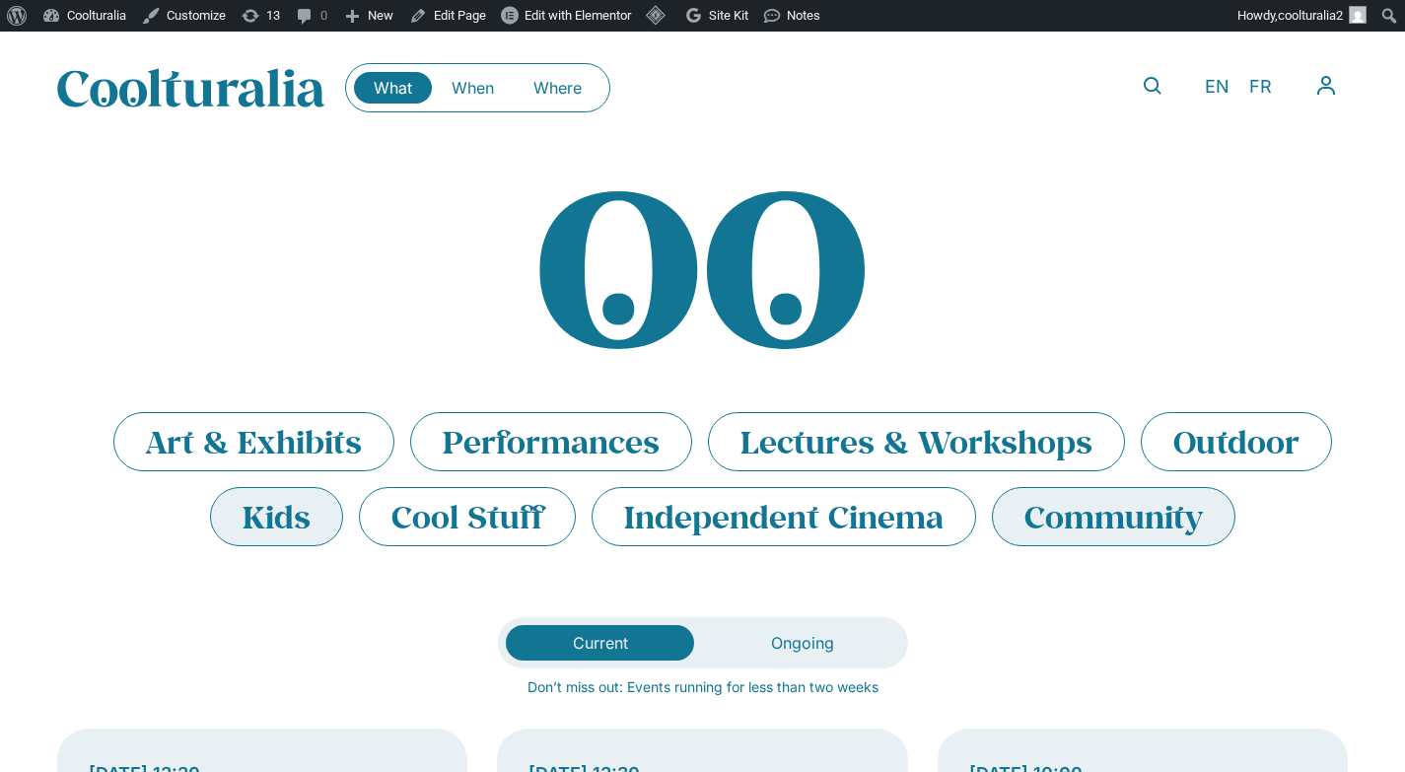
click at [290, 520] on li "Kids" at bounding box center [276, 516] width 133 height 59
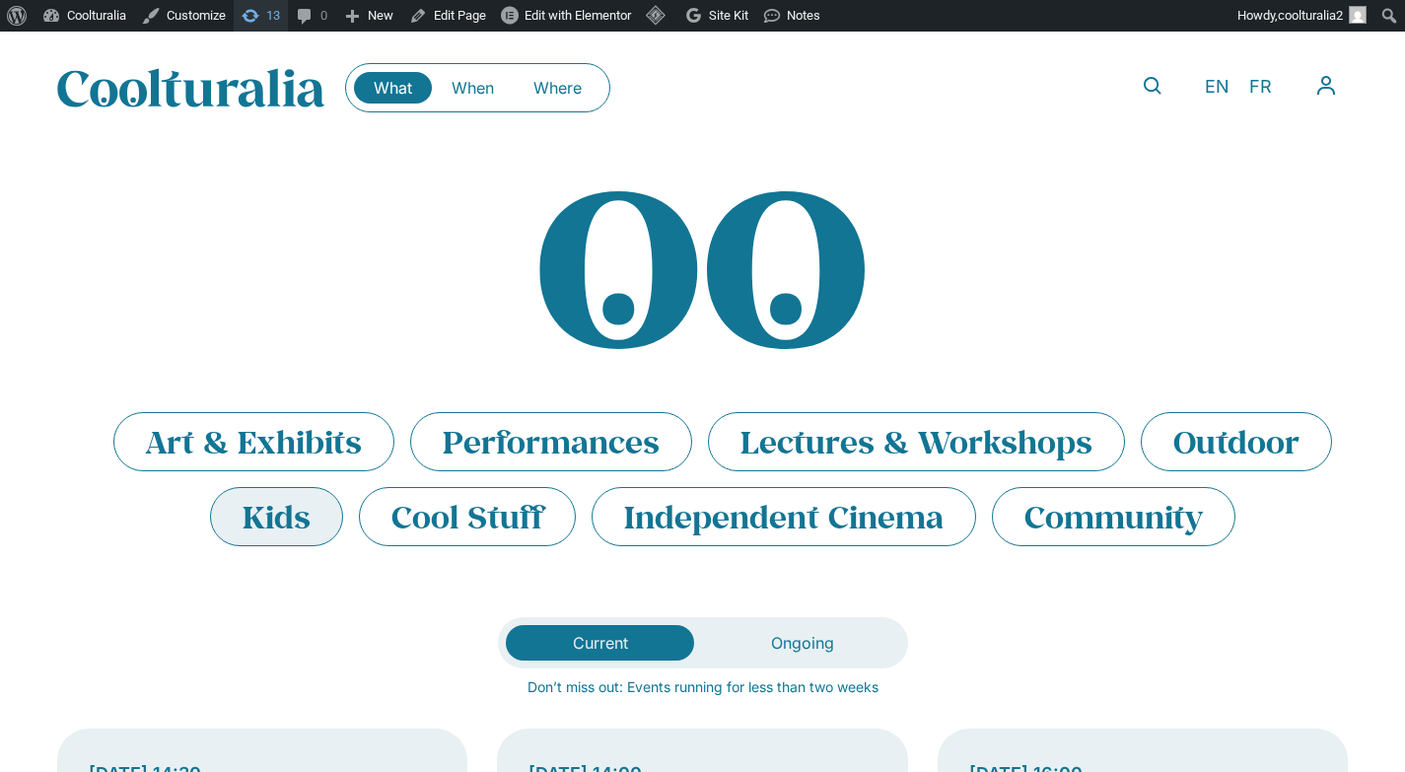
scroll to position [4, 0]
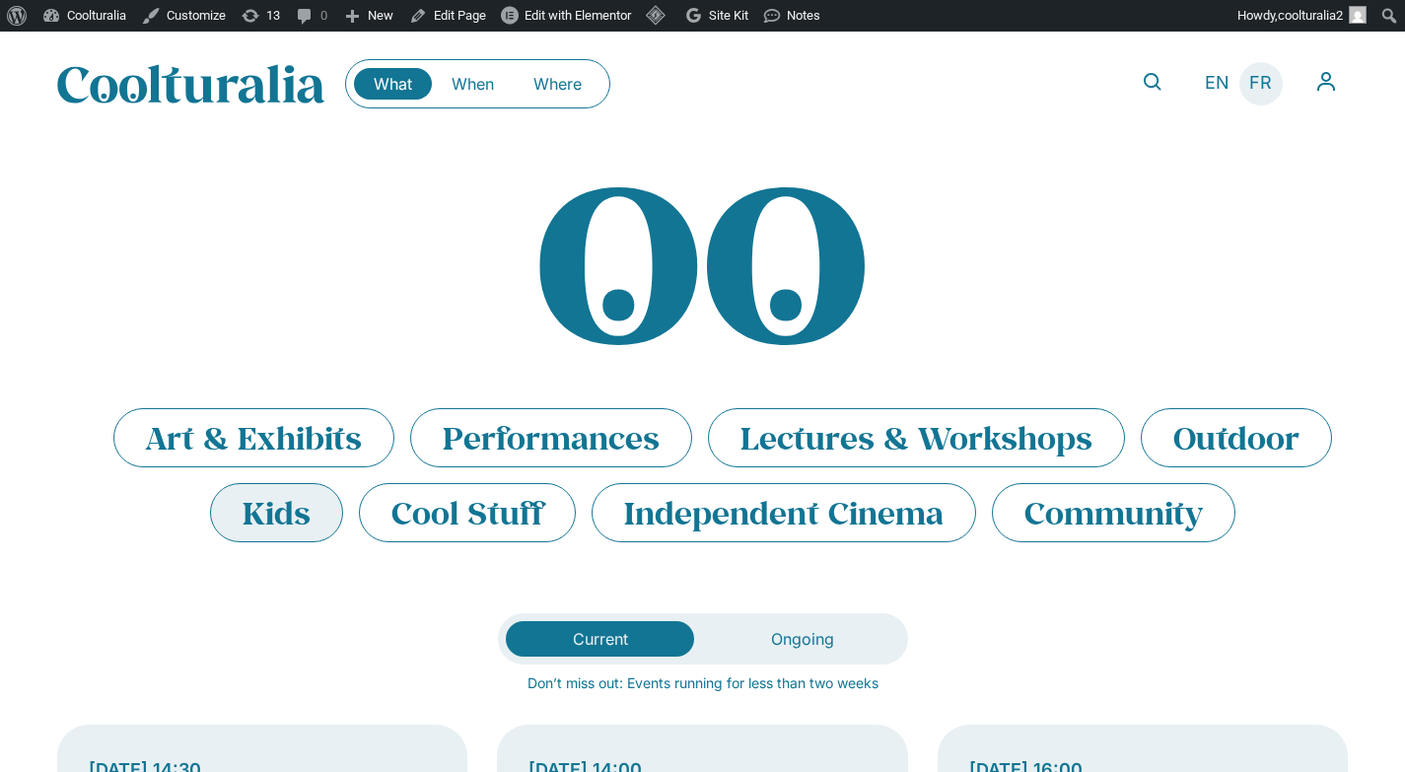
click at [1261, 77] on span "FR" at bounding box center [1260, 83] width 23 height 21
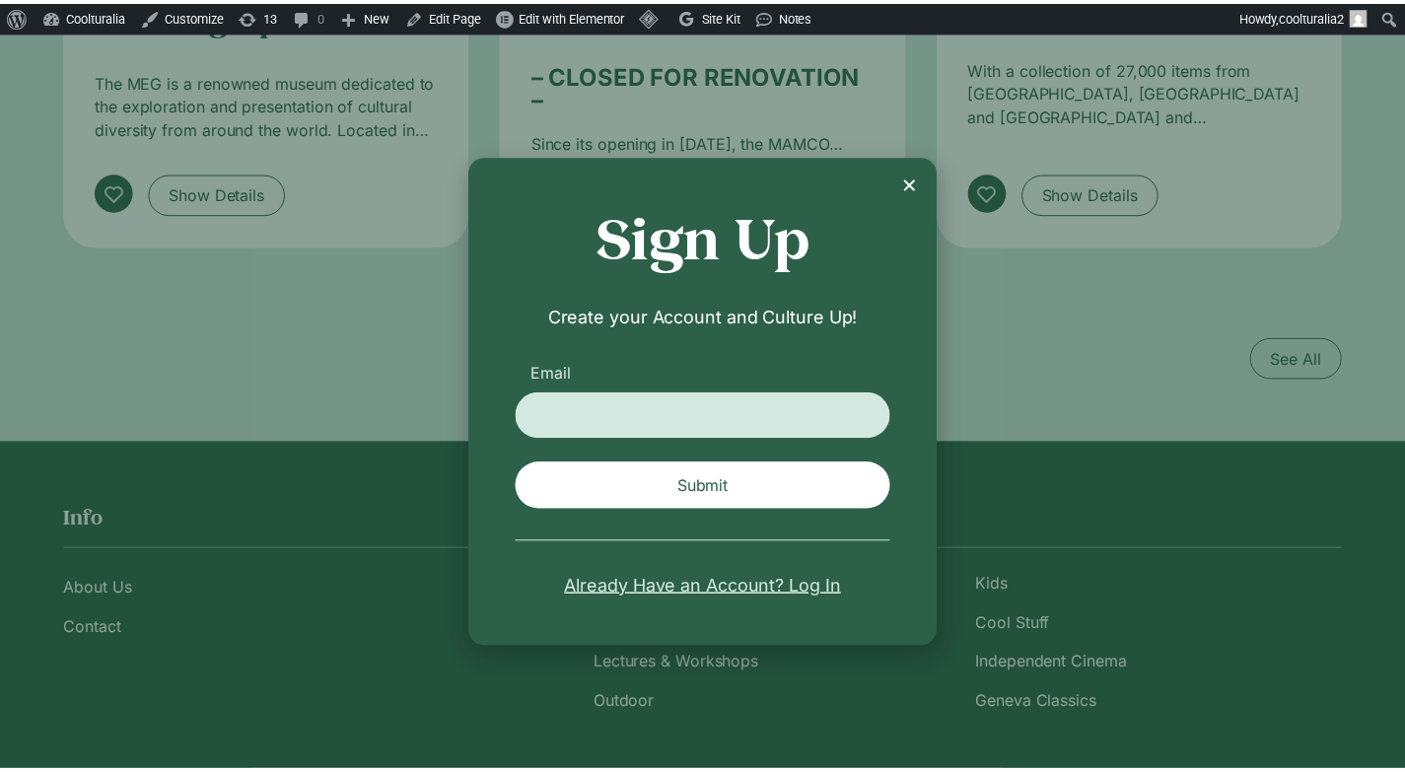
scroll to position [3324, 0]
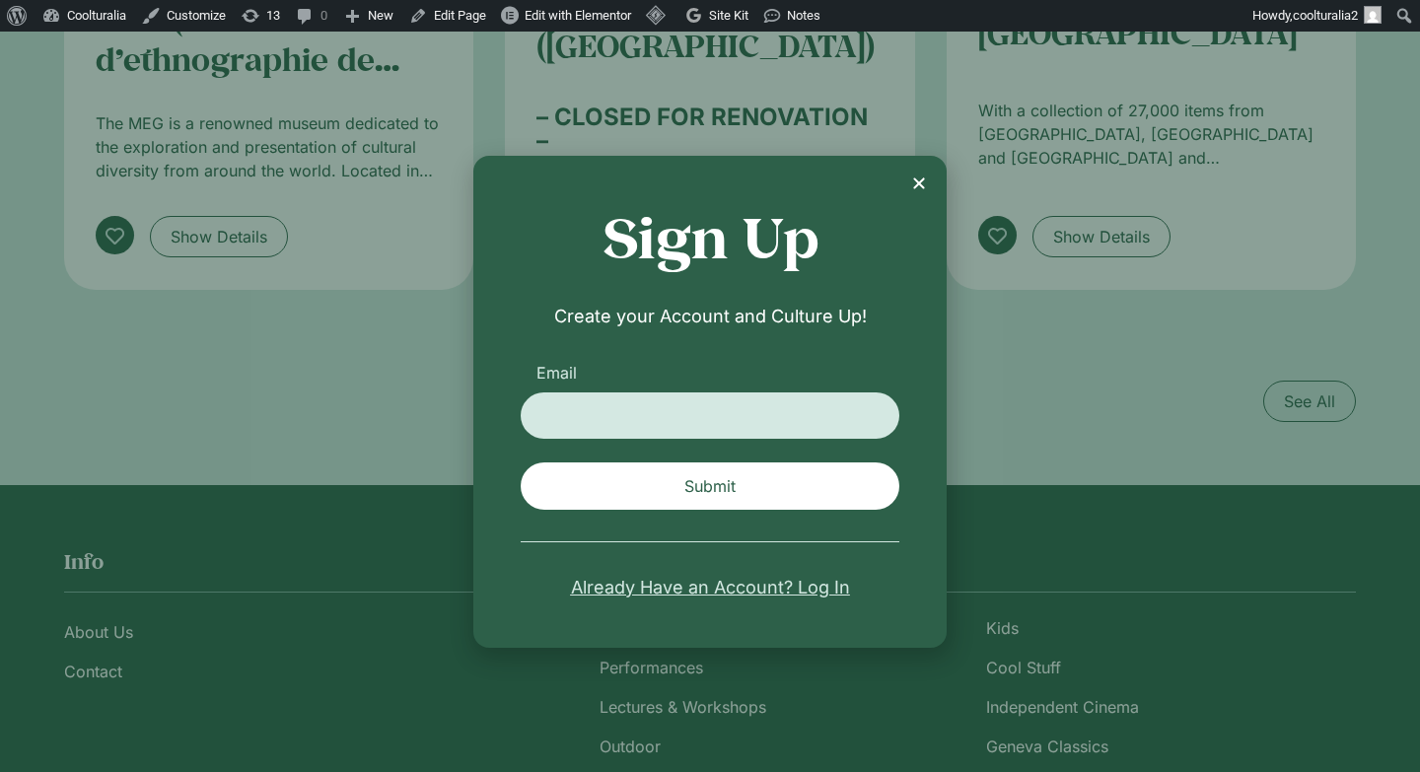
click at [919, 187] on icon "Close" at bounding box center [919, 184] width 16 height 16
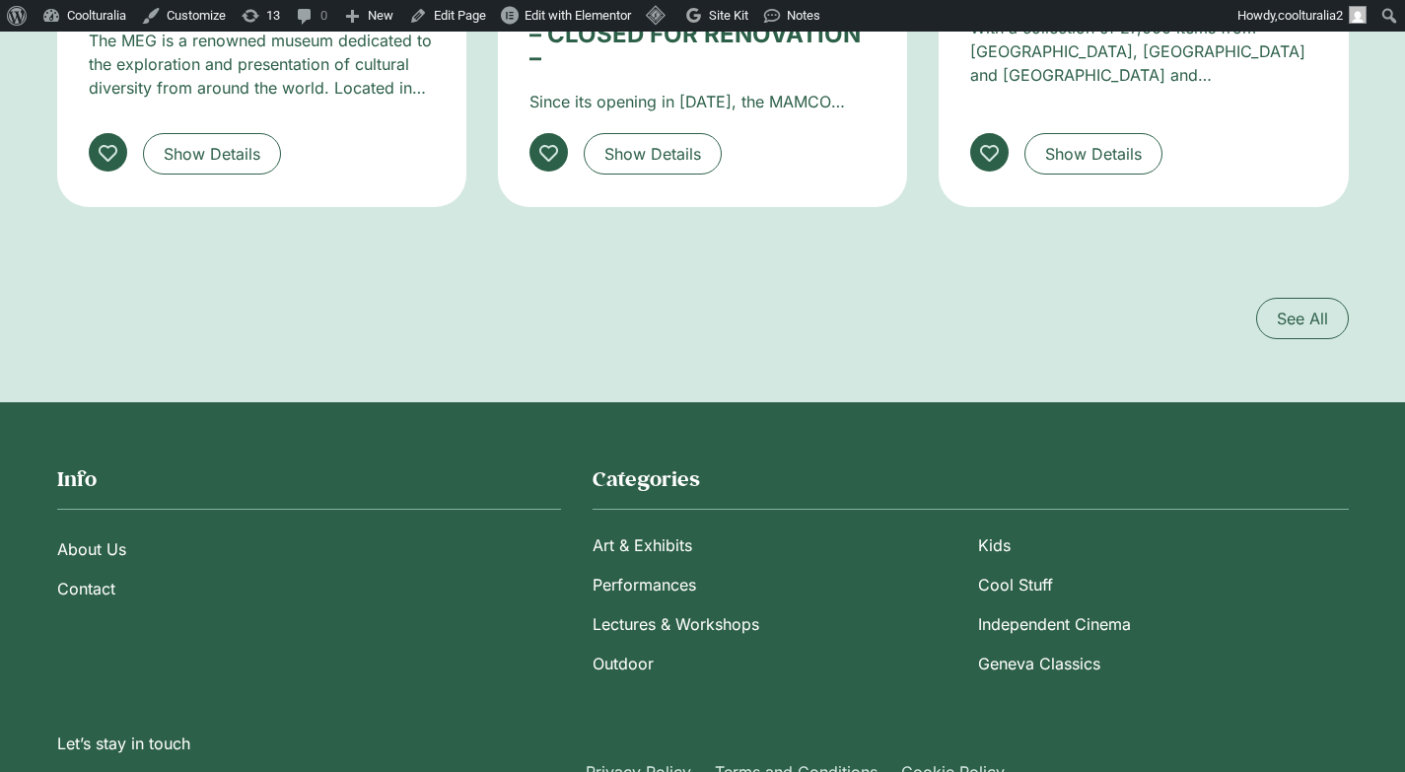
scroll to position [3481, 0]
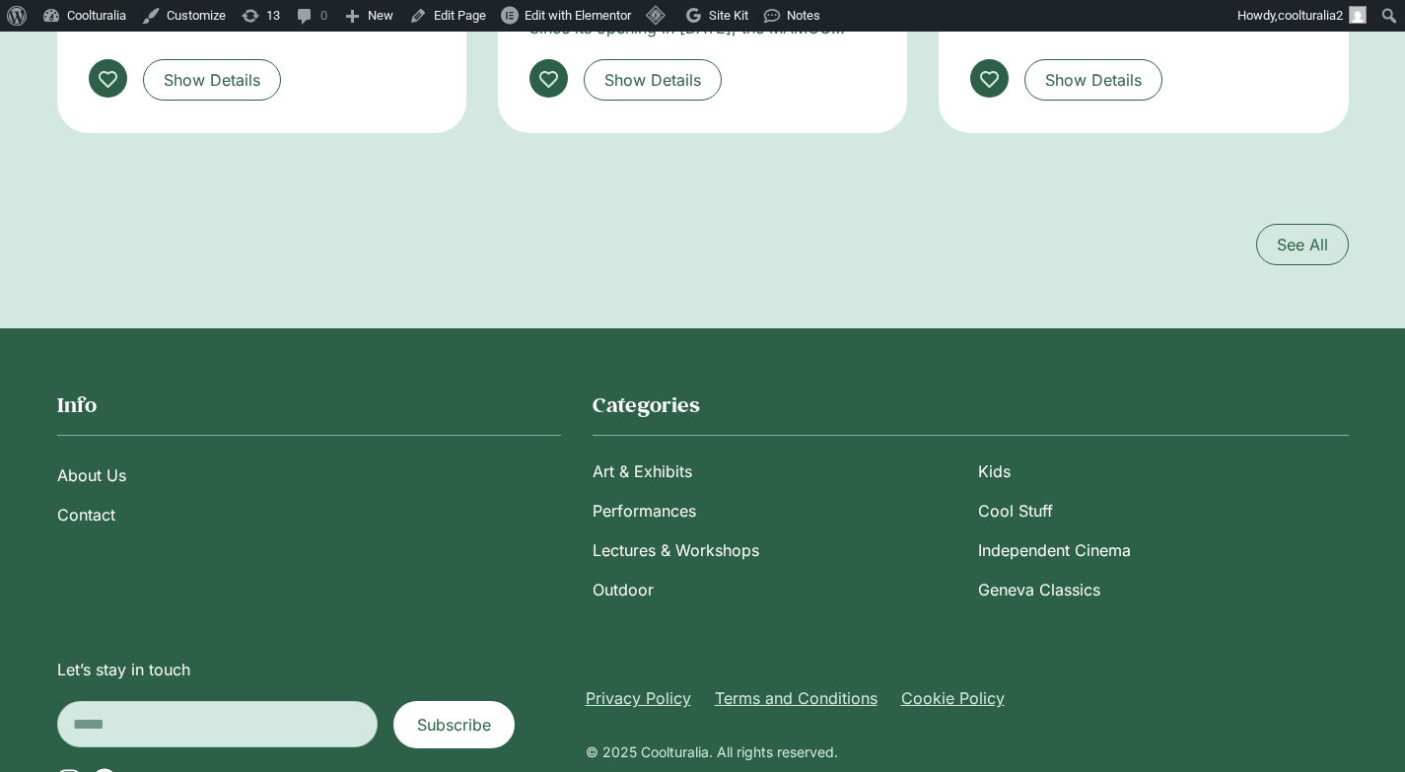
click at [136, 701] on input "Email" at bounding box center [217, 724] width 320 height 46
click at [62, 501] on div "Info About Us Contact About Us Contact Instagram Facebook" at bounding box center [309, 500] width 504 height 219
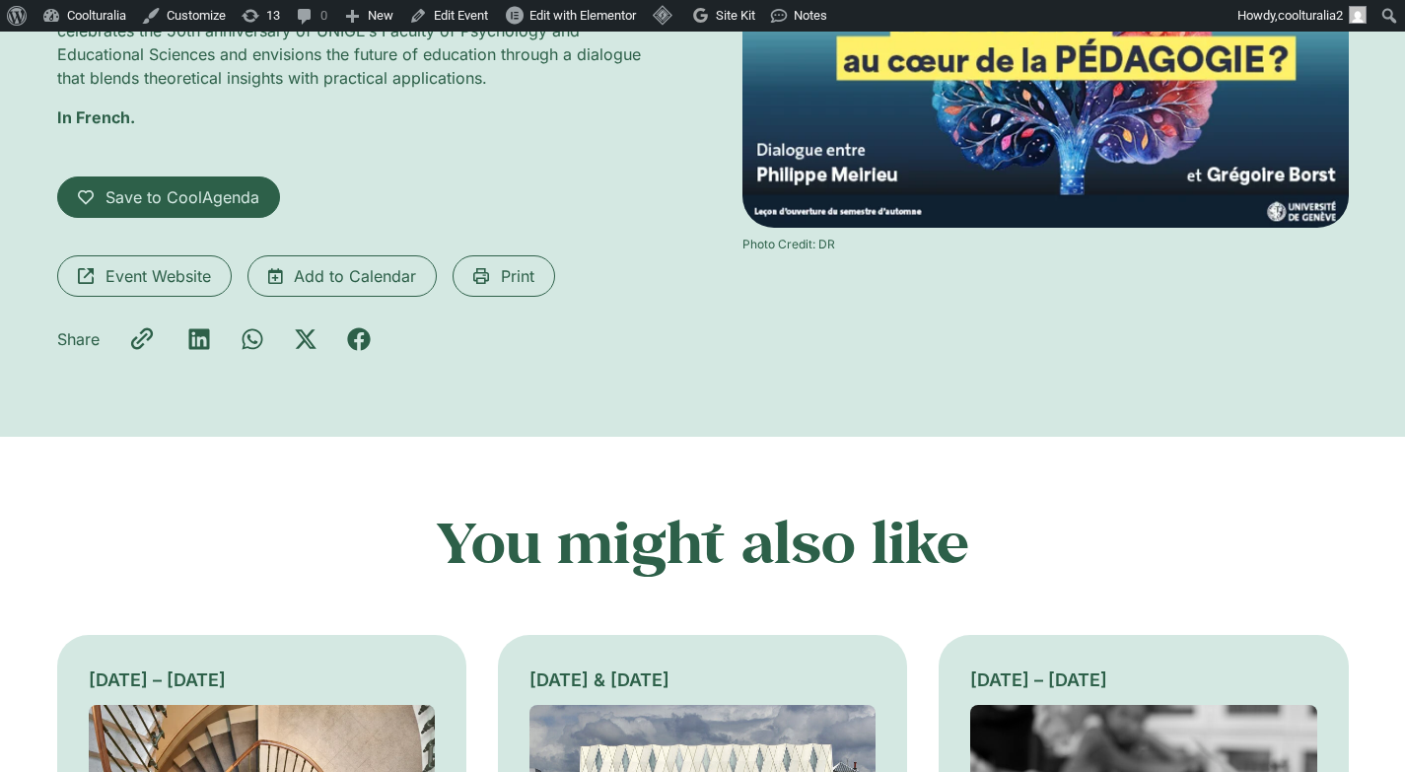
scroll to position [468, 0]
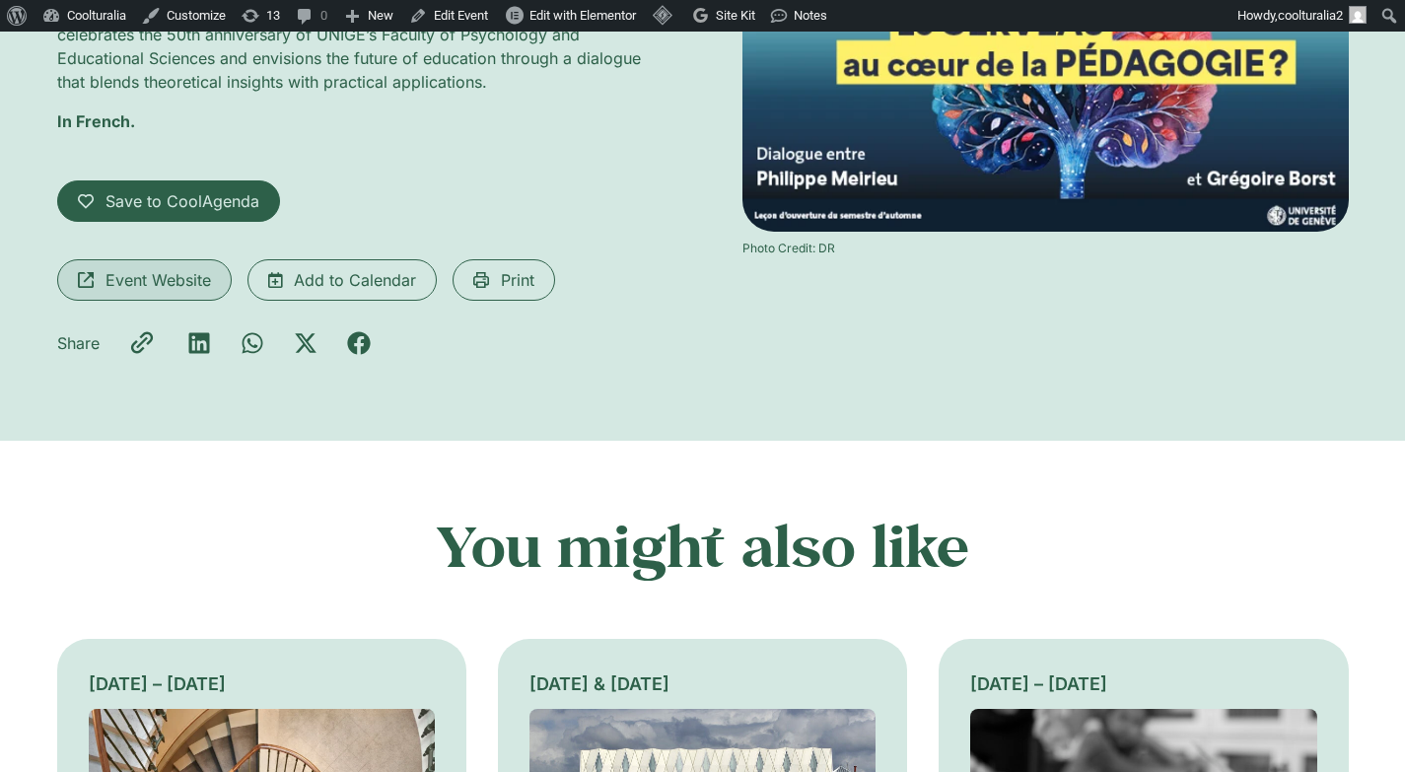
click at [145, 278] on span "Event Website" at bounding box center [159, 280] width 106 height 24
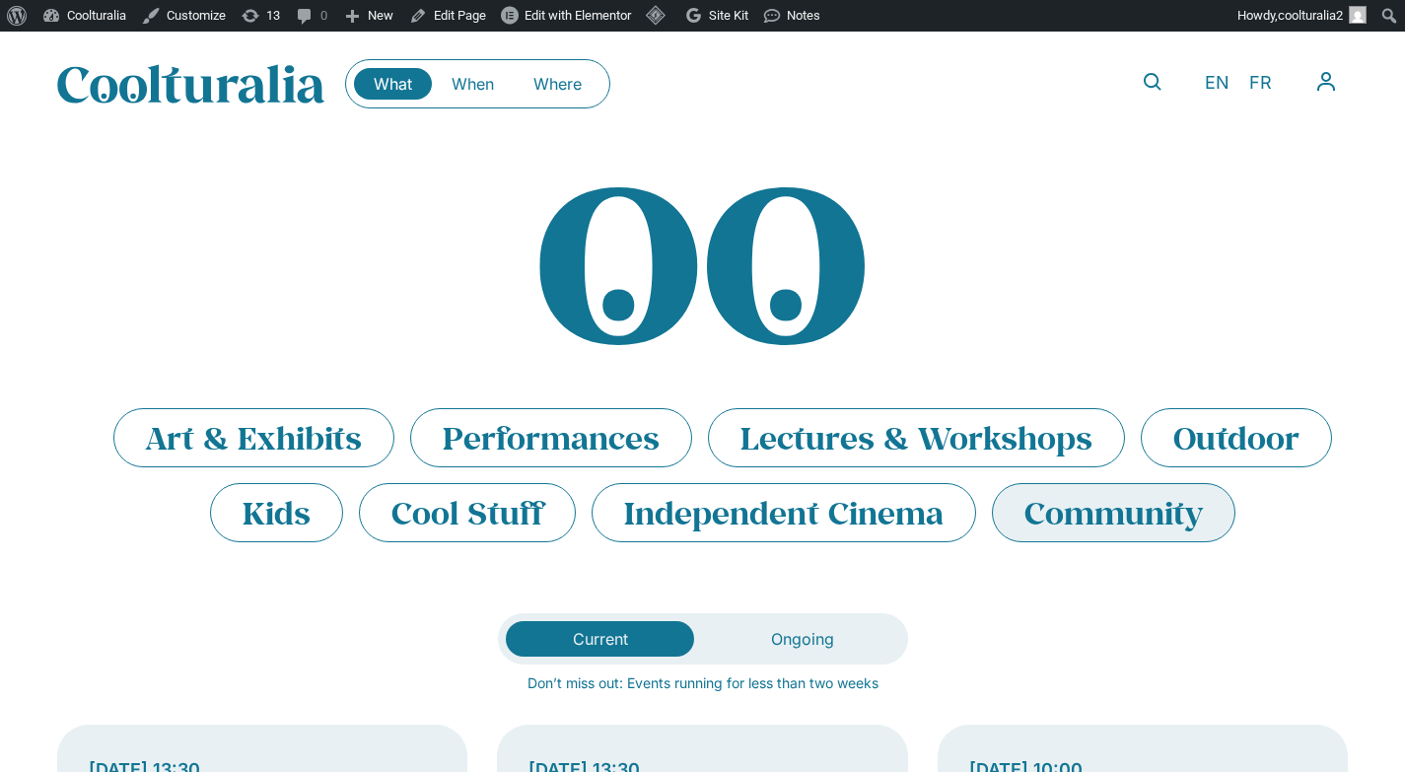
scroll to position [8, 0]
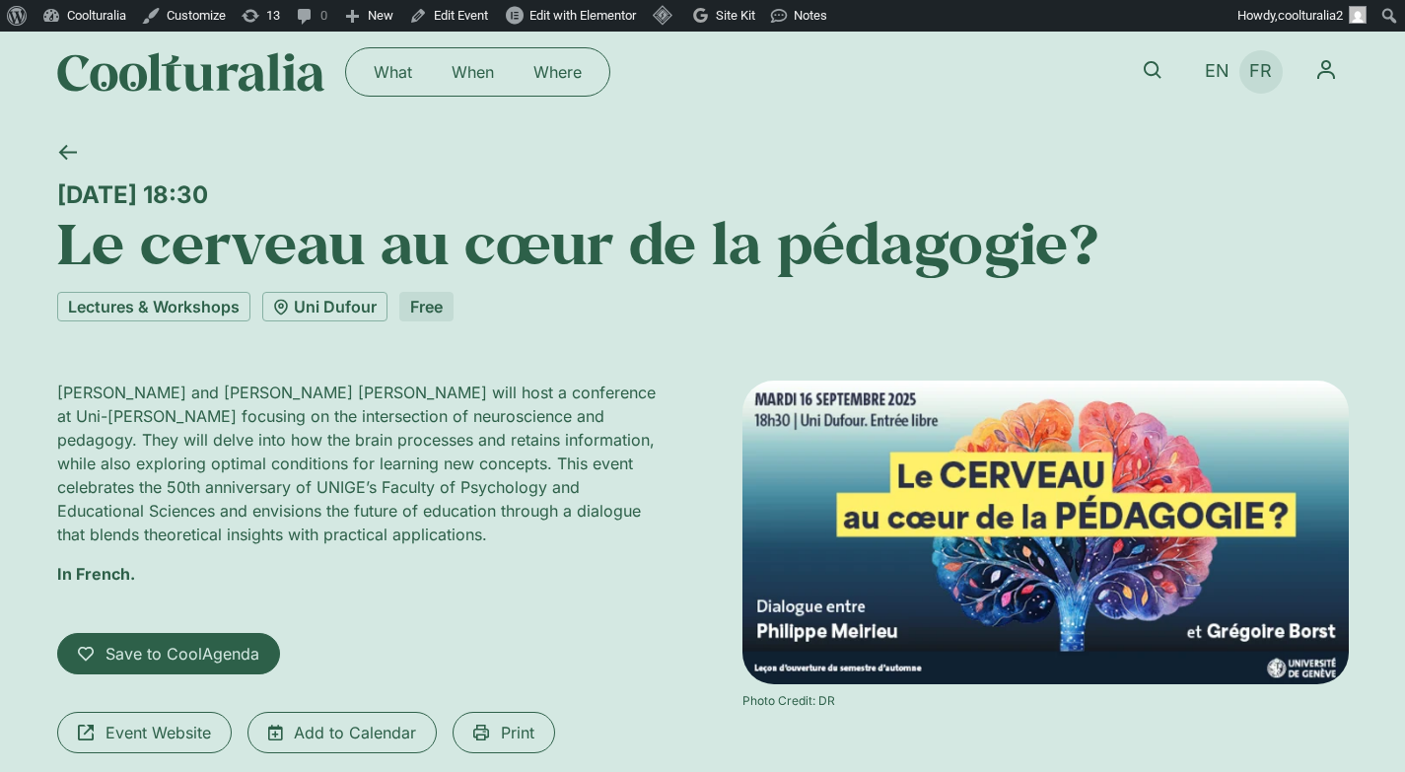
scroll to position [16, 0]
click at [1260, 61] on span "FR" at bounding box center [1260, 71] width 23 height 21
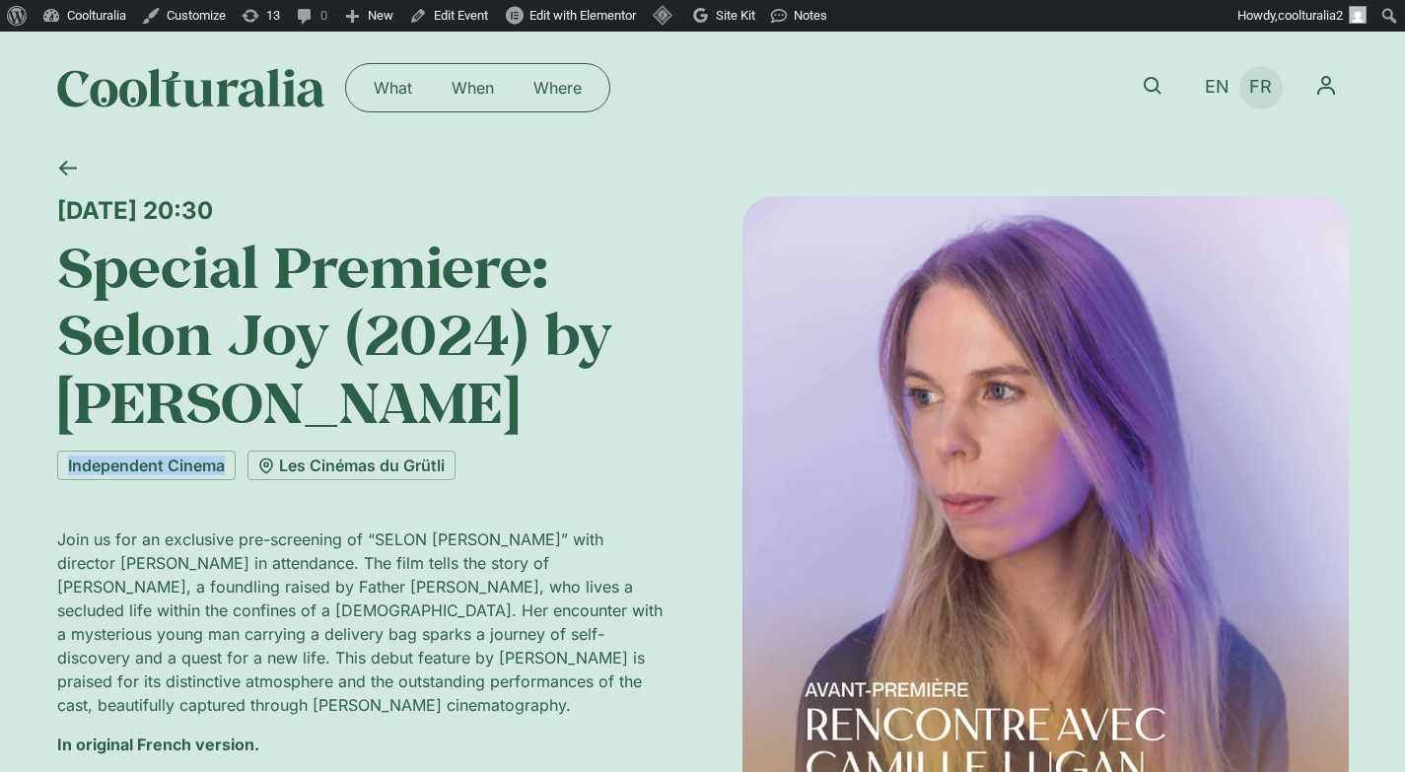
click at [1261, 86] on span "FR" at bounding box center [1260, 87] width 23 height 21
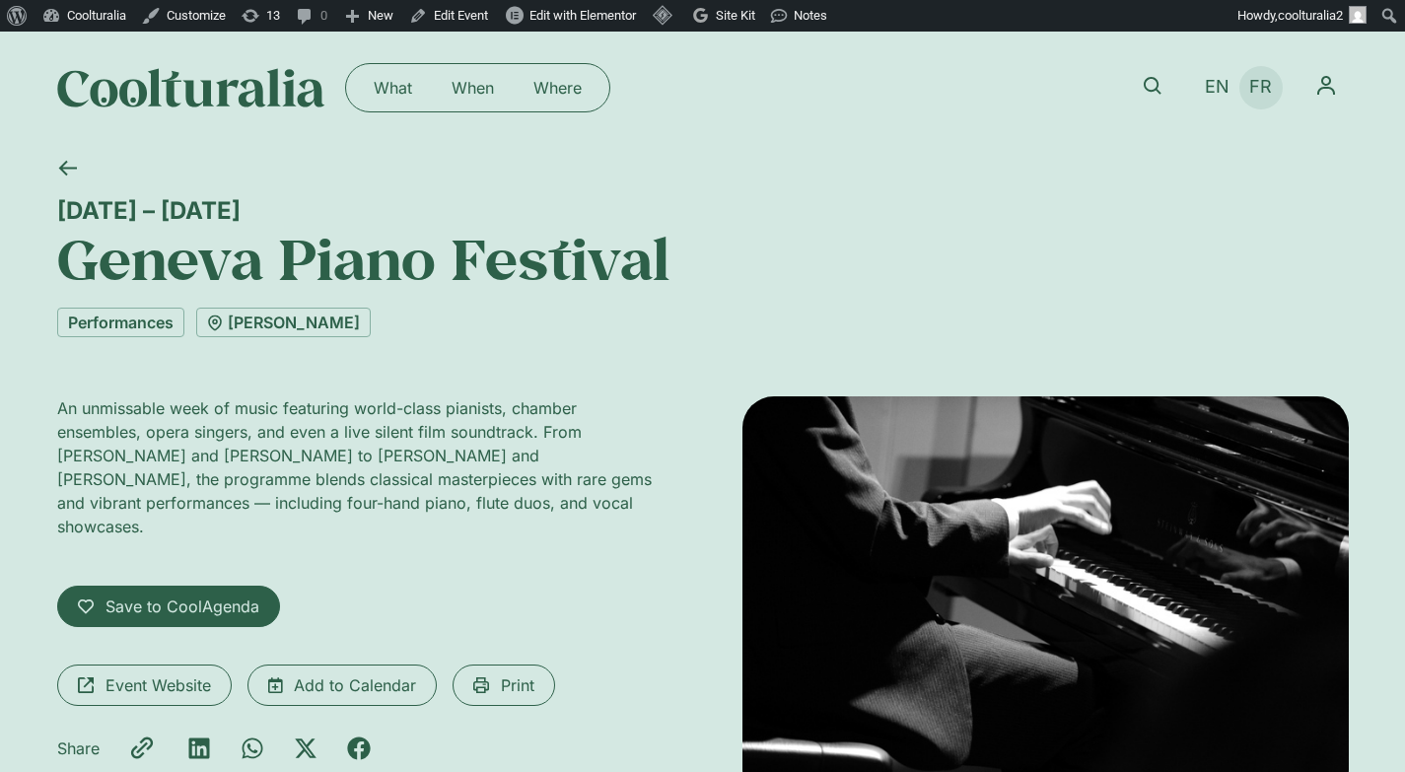
click at [1258, 77] on span "FR" at bounding box center [1260, 87] width 23 height 21
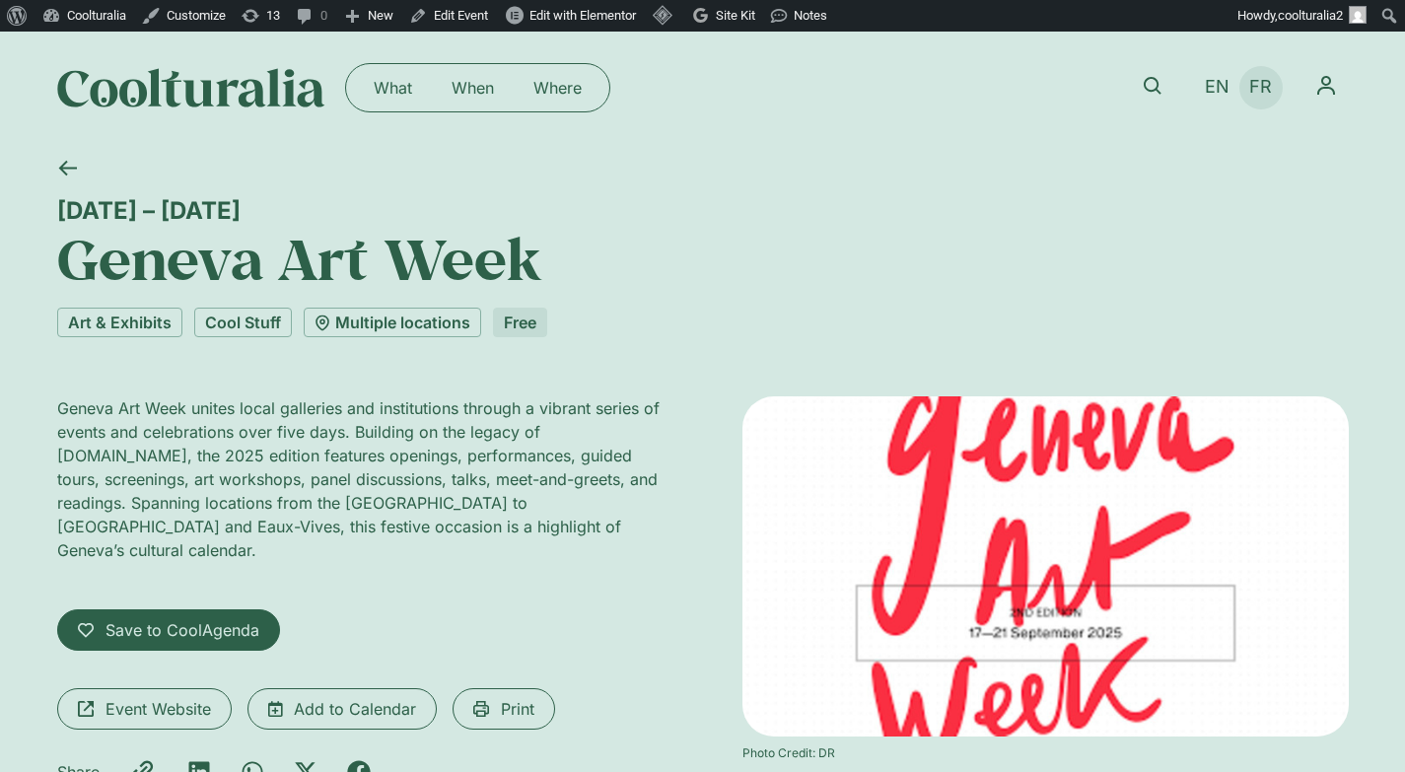
click at [1272, 91] on link "FR" at bounding box center [1260, 87] width 42 height 29
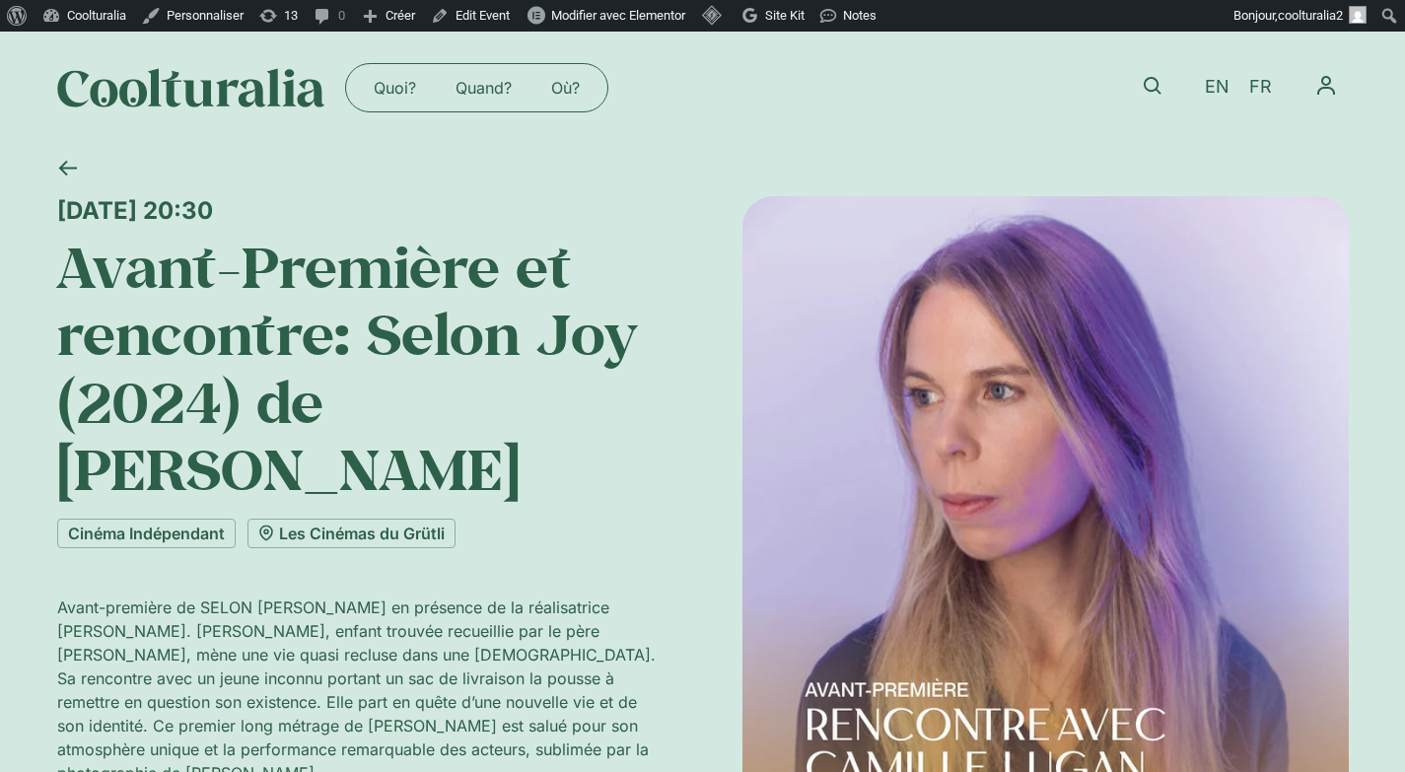
click at [761, 134] on div "Quoi? Quand? Où? Quoi? Quand? Où? EN FR Mon CoolAgenda Mon Profil Déconnexion" at bounding box center [703, 88] width 1292 height 112
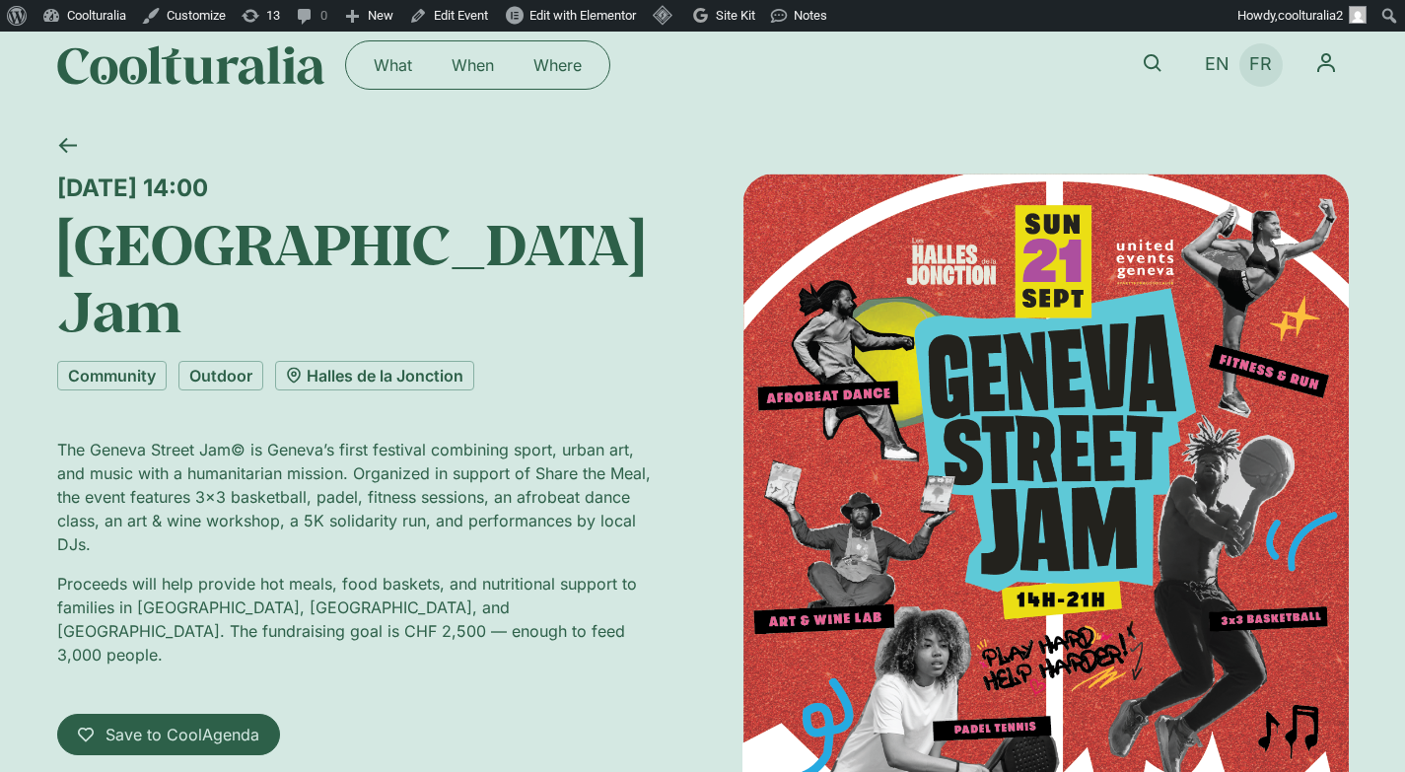
scroll to position [23, 0]
click at [1269, 60] on span "FR" at bounding box center [1260, 64] width 23 height 21
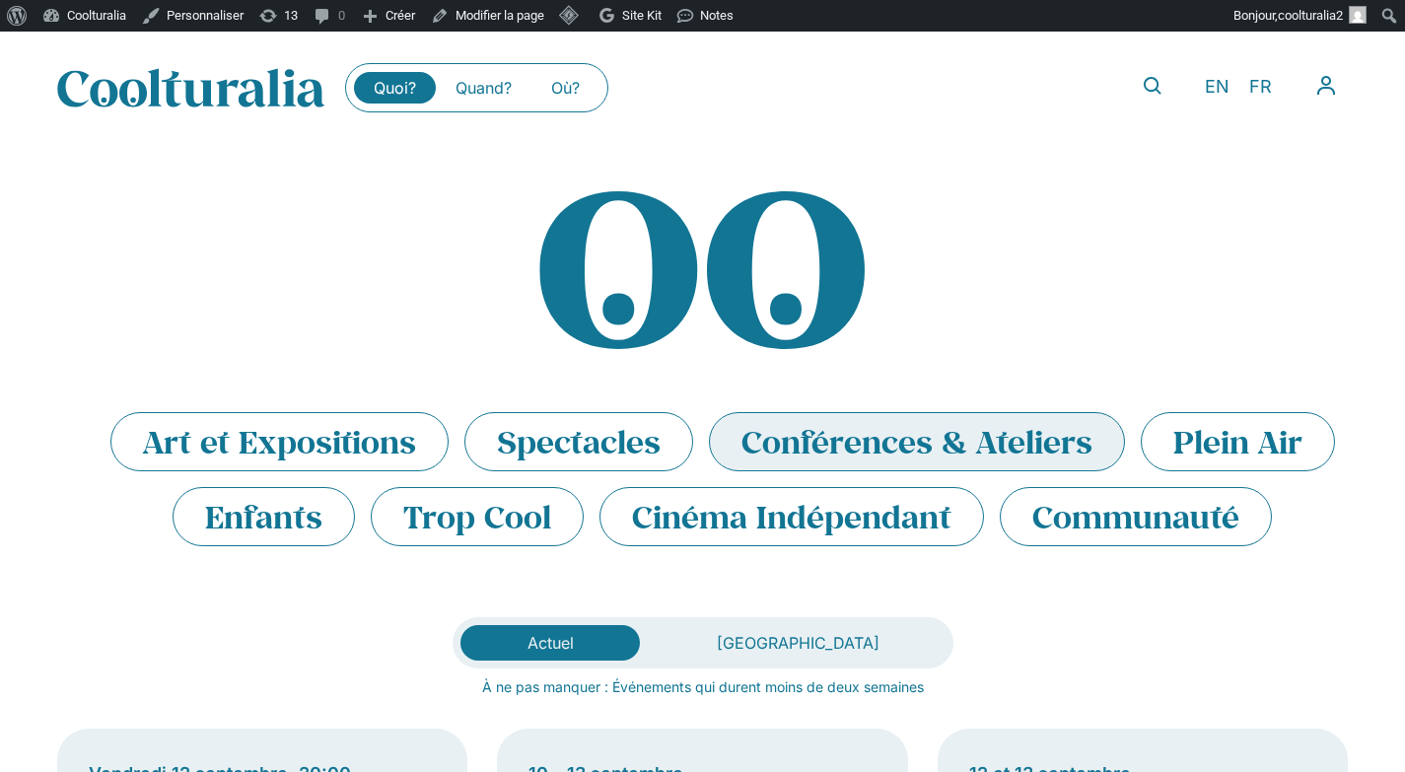
click at [935, 434] on li "Conférences & Ateliers" at bounding box center [917, 441] width 416 height 59
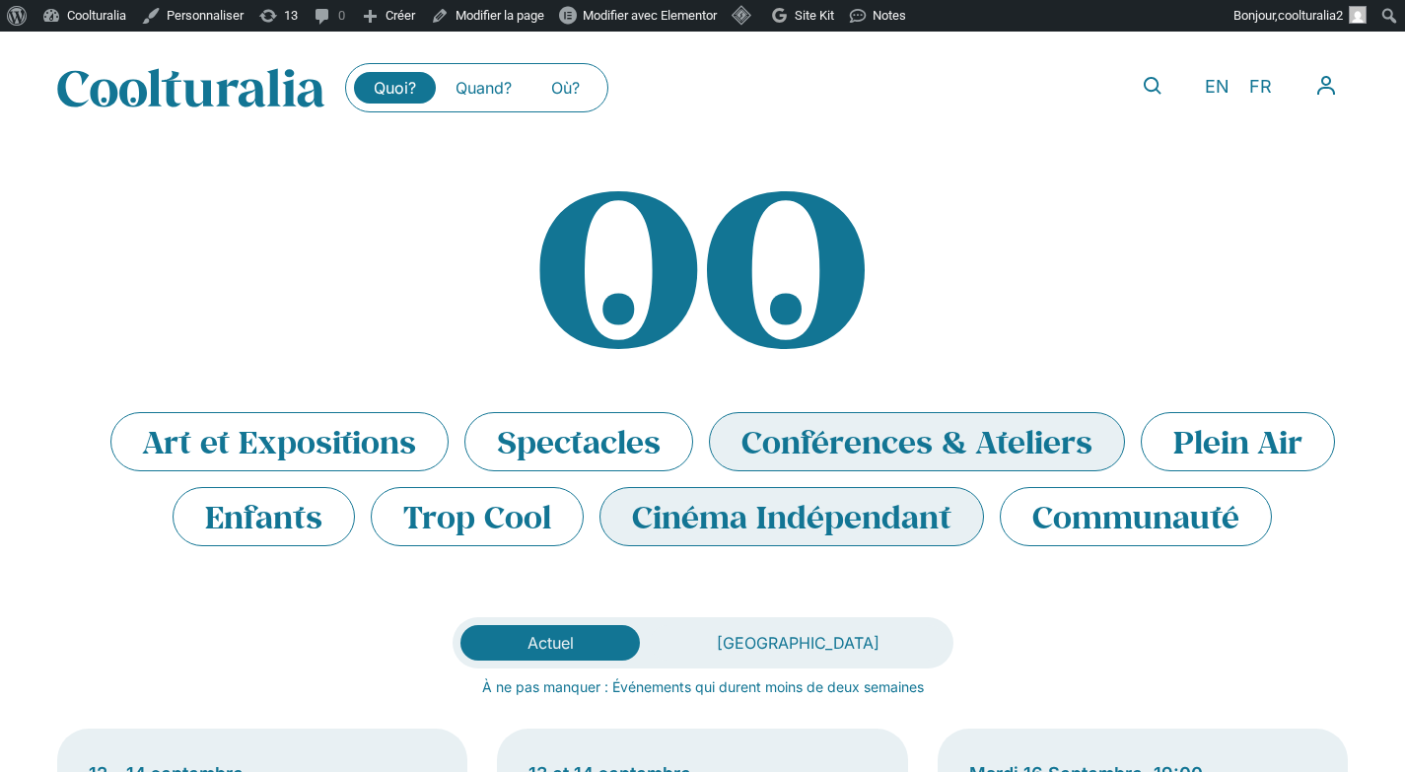
click at [736, 526] on li "Cinéma Indépendant" at bounding box center [792, 516] width 385 height 59
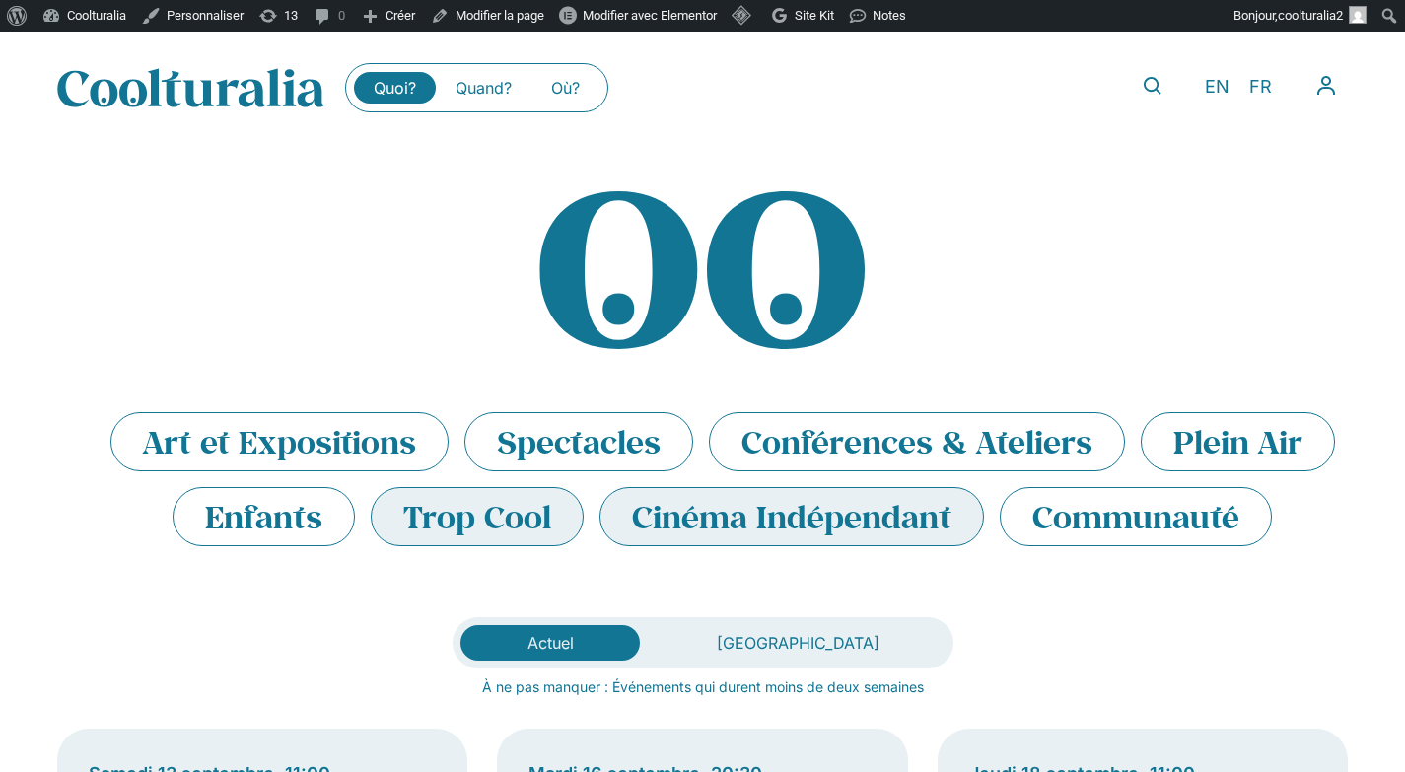
click at [430, 522] on li "Trop Cool" at bounding box center [477, 516] width 213 height 59
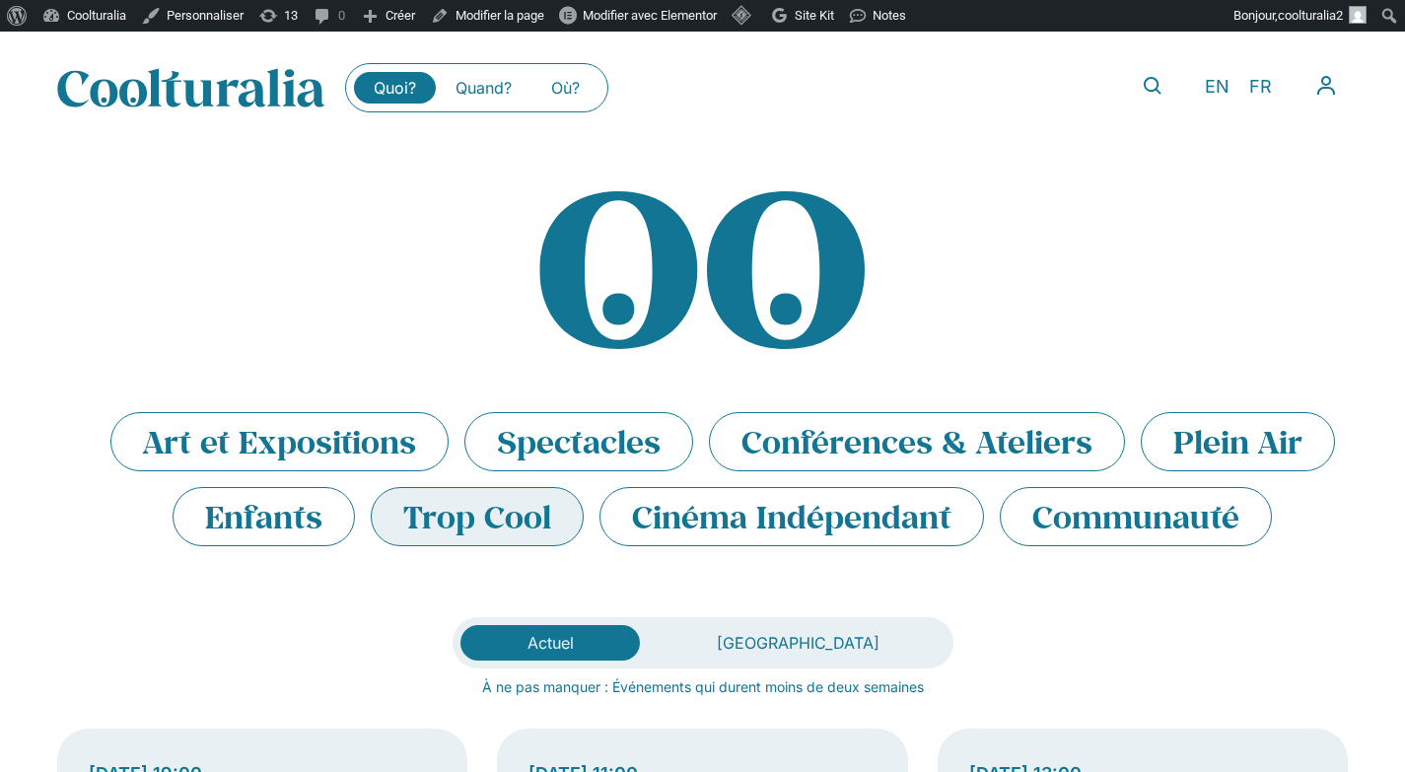
click at [524, 510] on li "Trop Cool" at bounding box center [477, 516] width 213 height 59
click at [507, 510] on li "Trop Cool" at bounding box center [477, 516] width 213 height 59
click at [269, 528] on li "Enfants" at bounding box center [264, 516] width 182 height 59
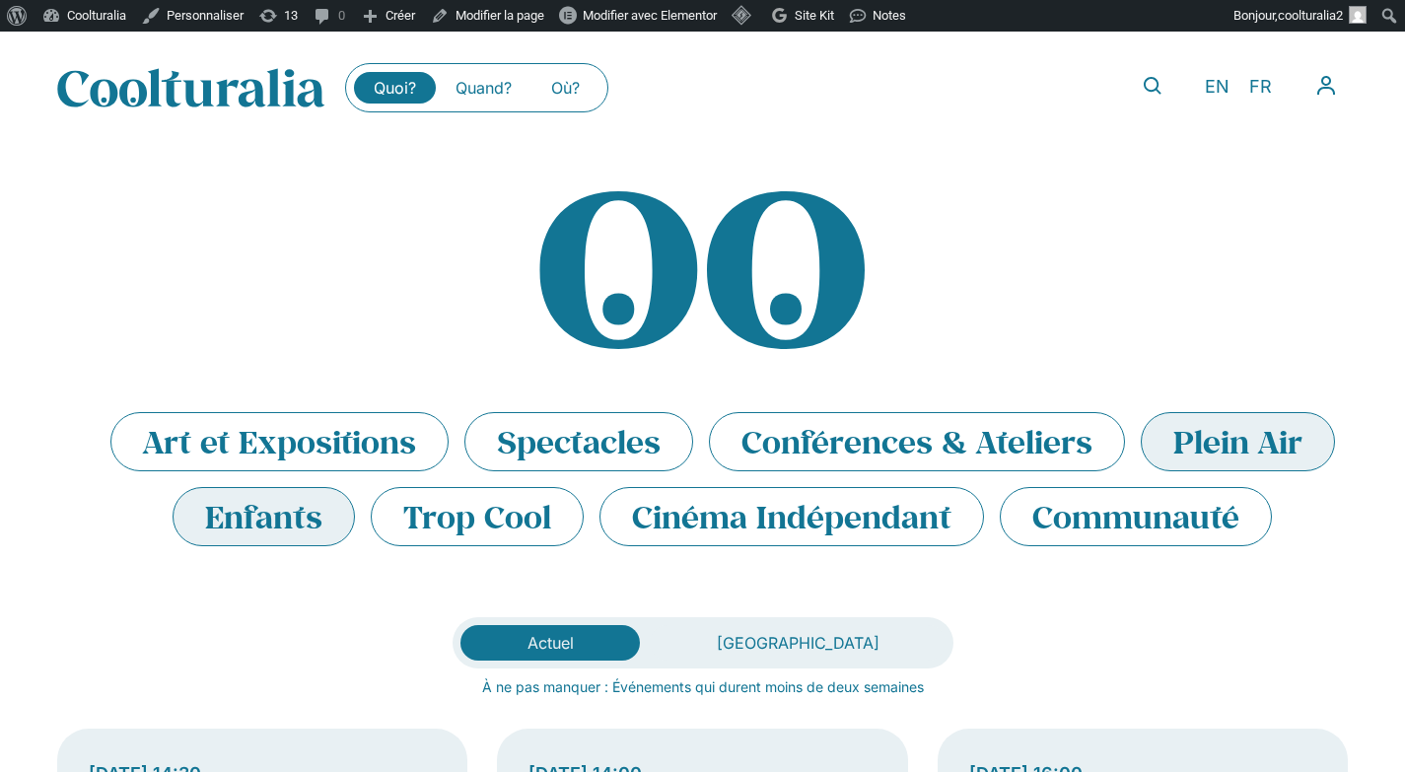
click at [1238, 425] on li "Plein Air" at bounding box center [1238, 441] width 194 height 59
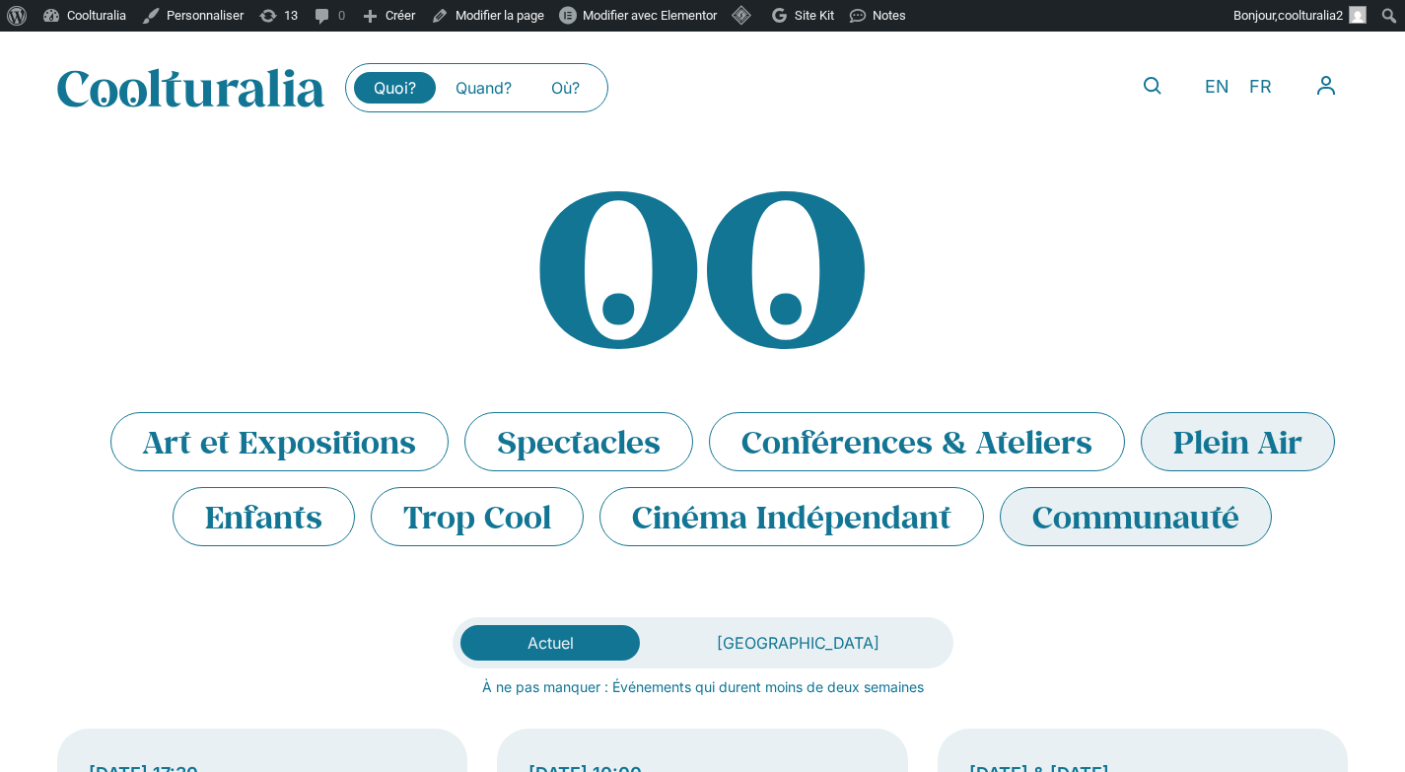
click at [1126, 526] on li "Communauté" at bounding box center [1136, 516] width 272 height 59
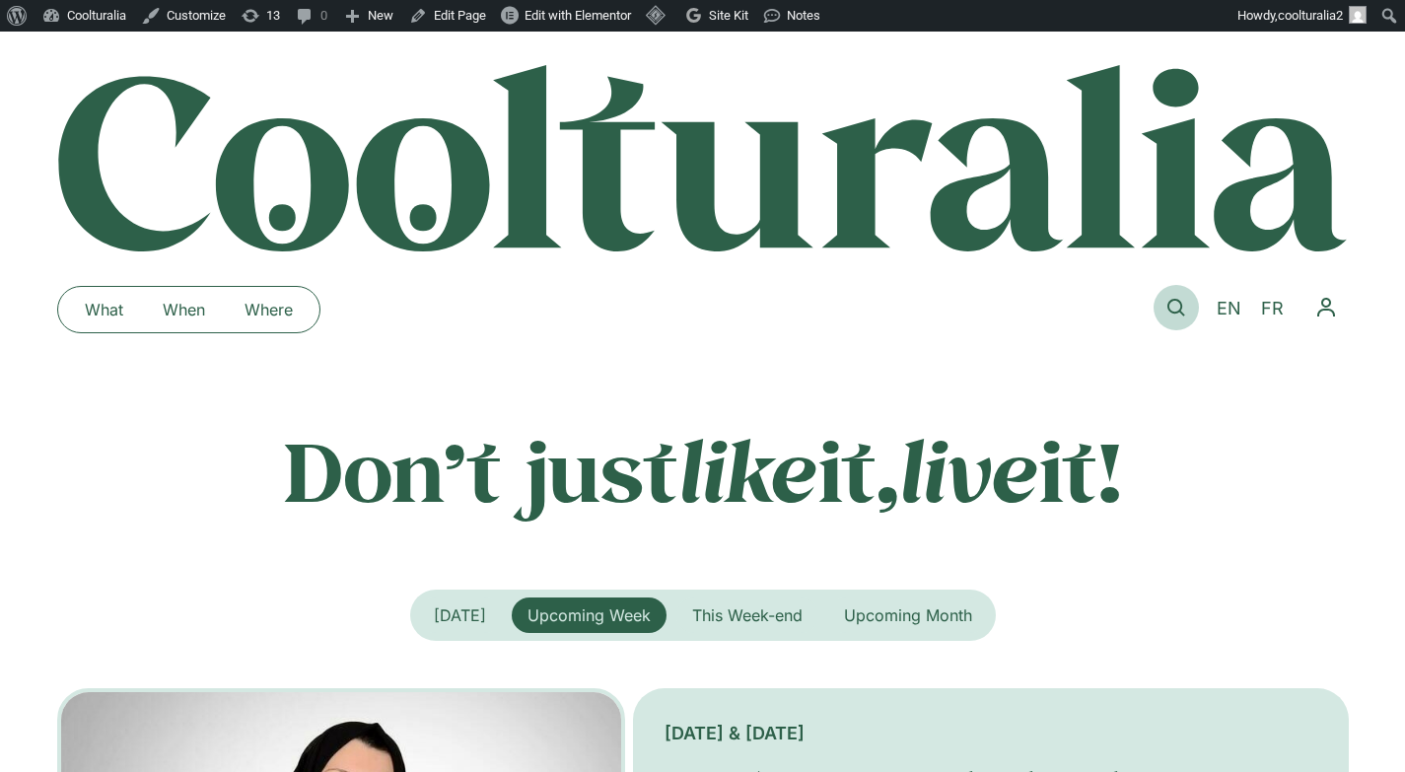
click at [1180, 301] on icon at bounding box center [1176, 308] width 18 height 18
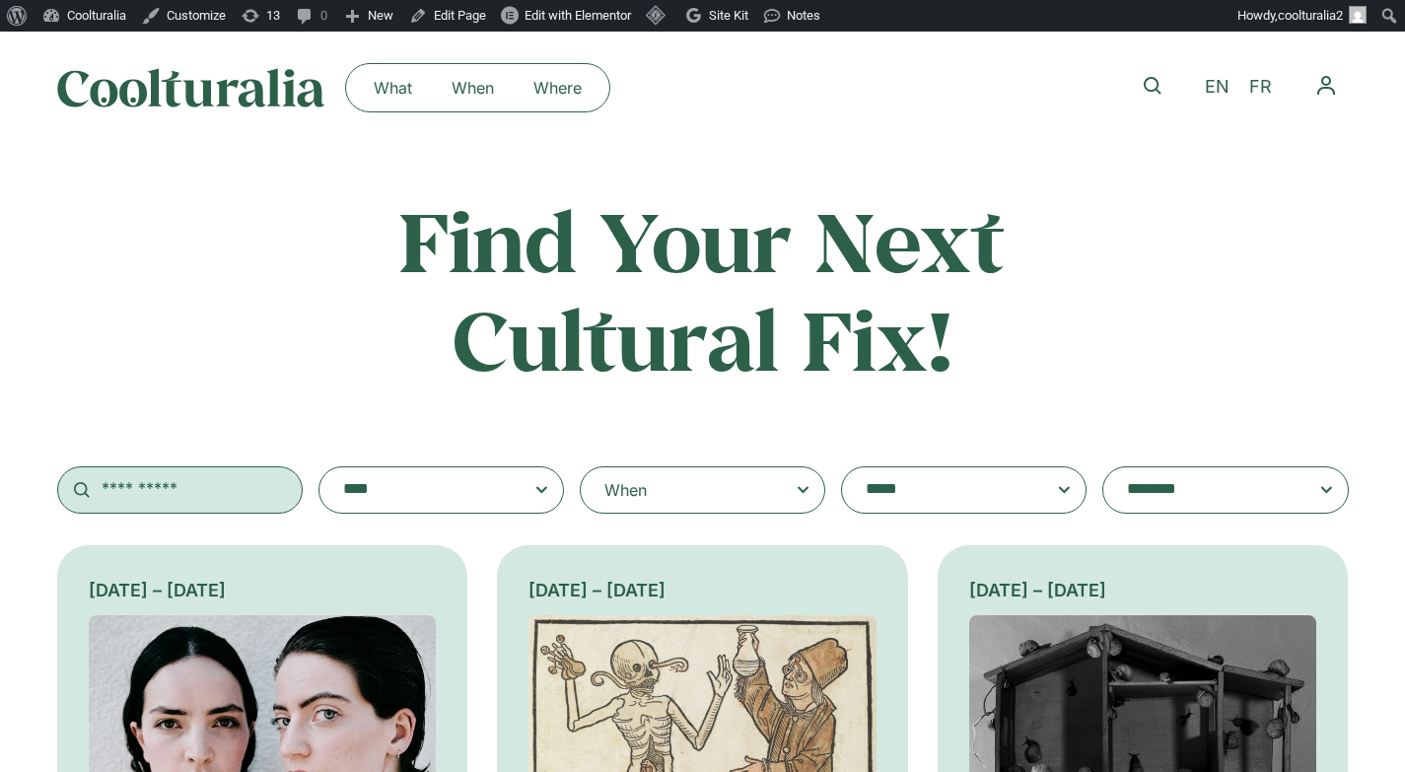
click at [208, 482] on input "text" at bounding box center [180, 489] width 246 height 47
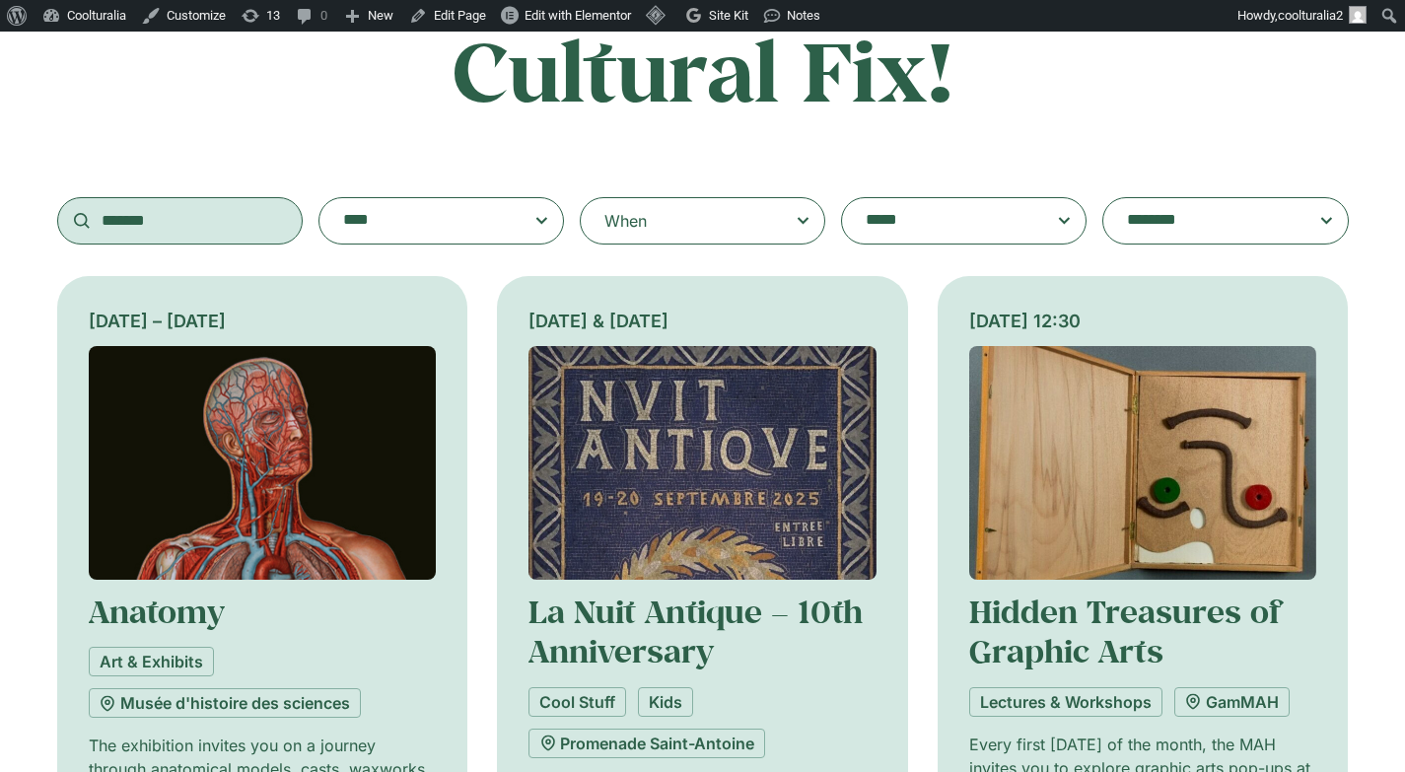
scroll to position [272, 0]
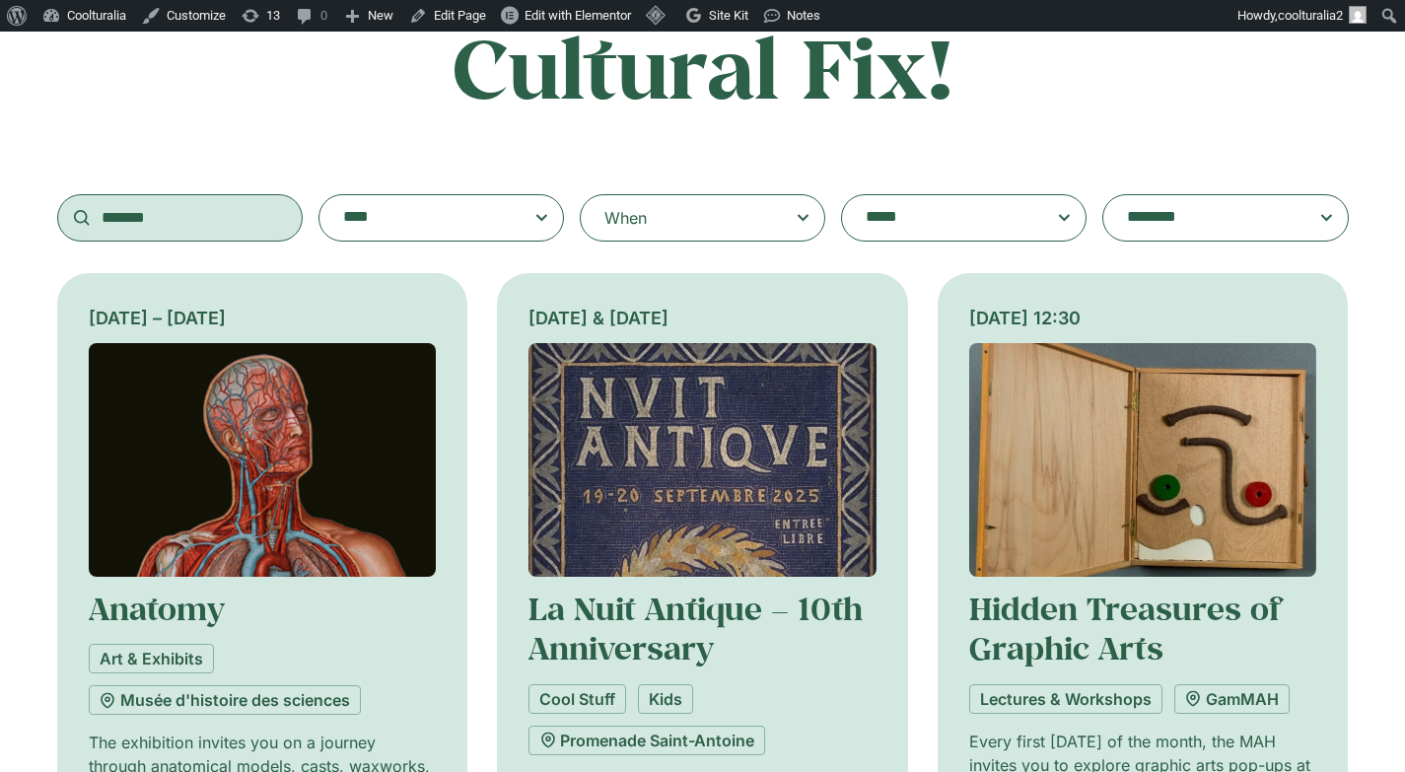
type input "*******"
click at [847, 428] on img at bounding box center [703, 460] width 348 height 234
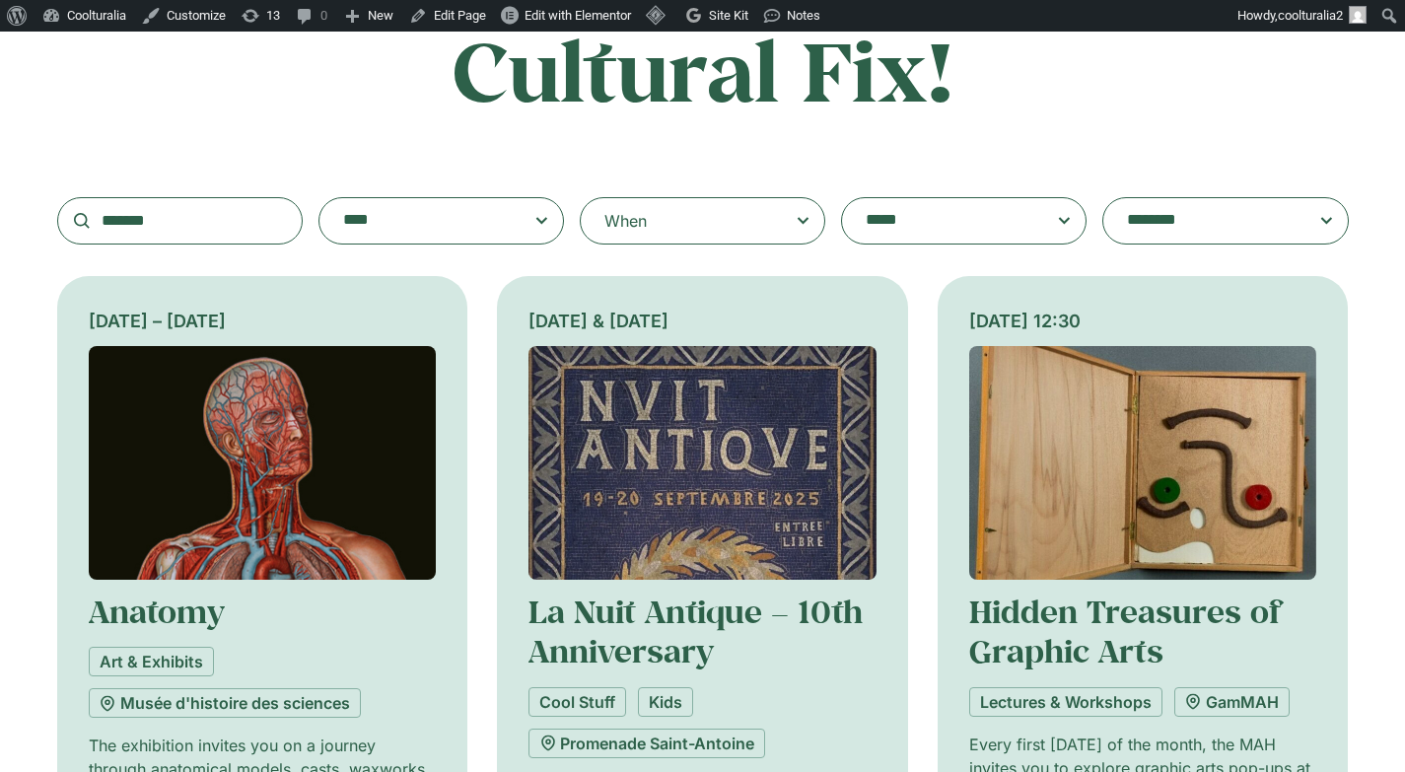
scroll to position [268, 0]
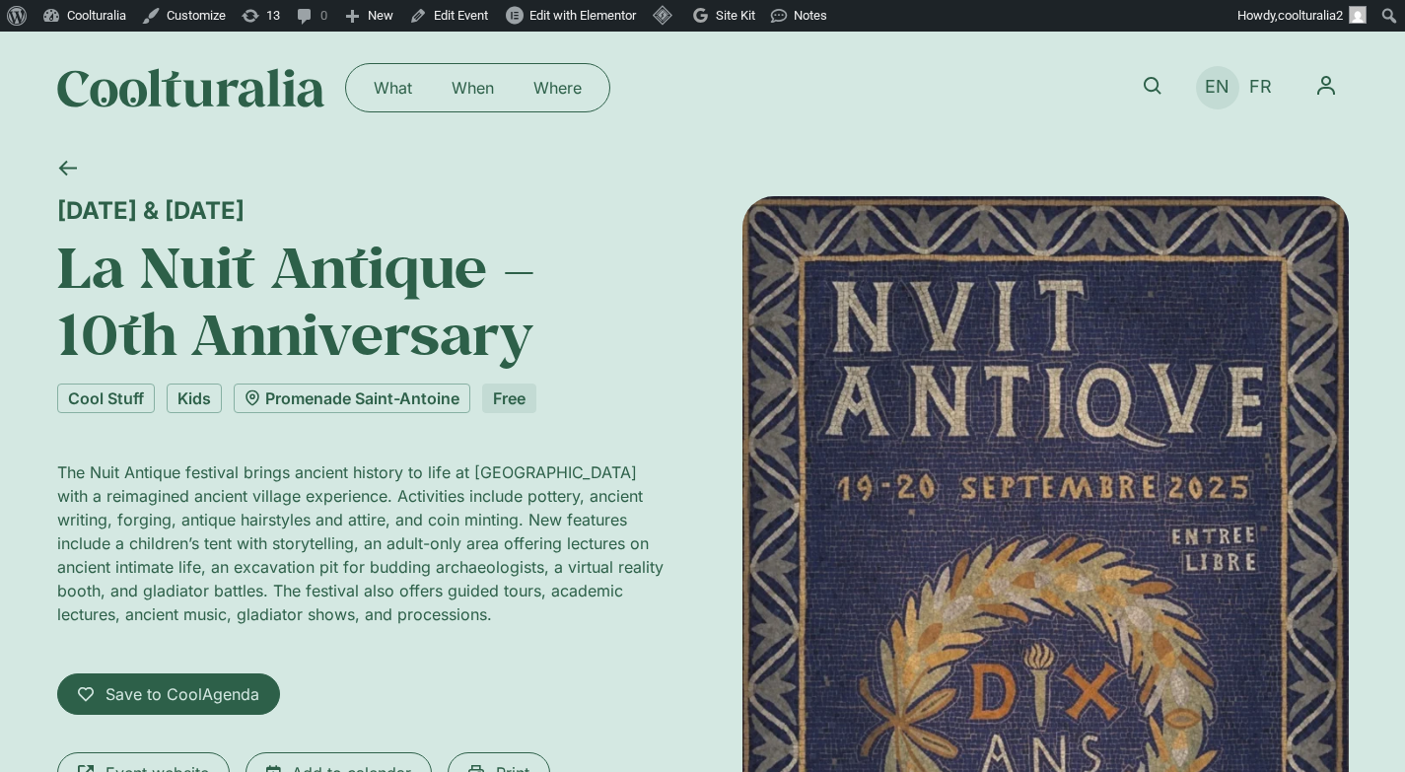
click at [1236, 84] on link "EN" at bounding box center [1217, 87] width 44 height 29
click at [1264, 83] on span "FR" at bounding box center [1260, 87] width 23 height 21
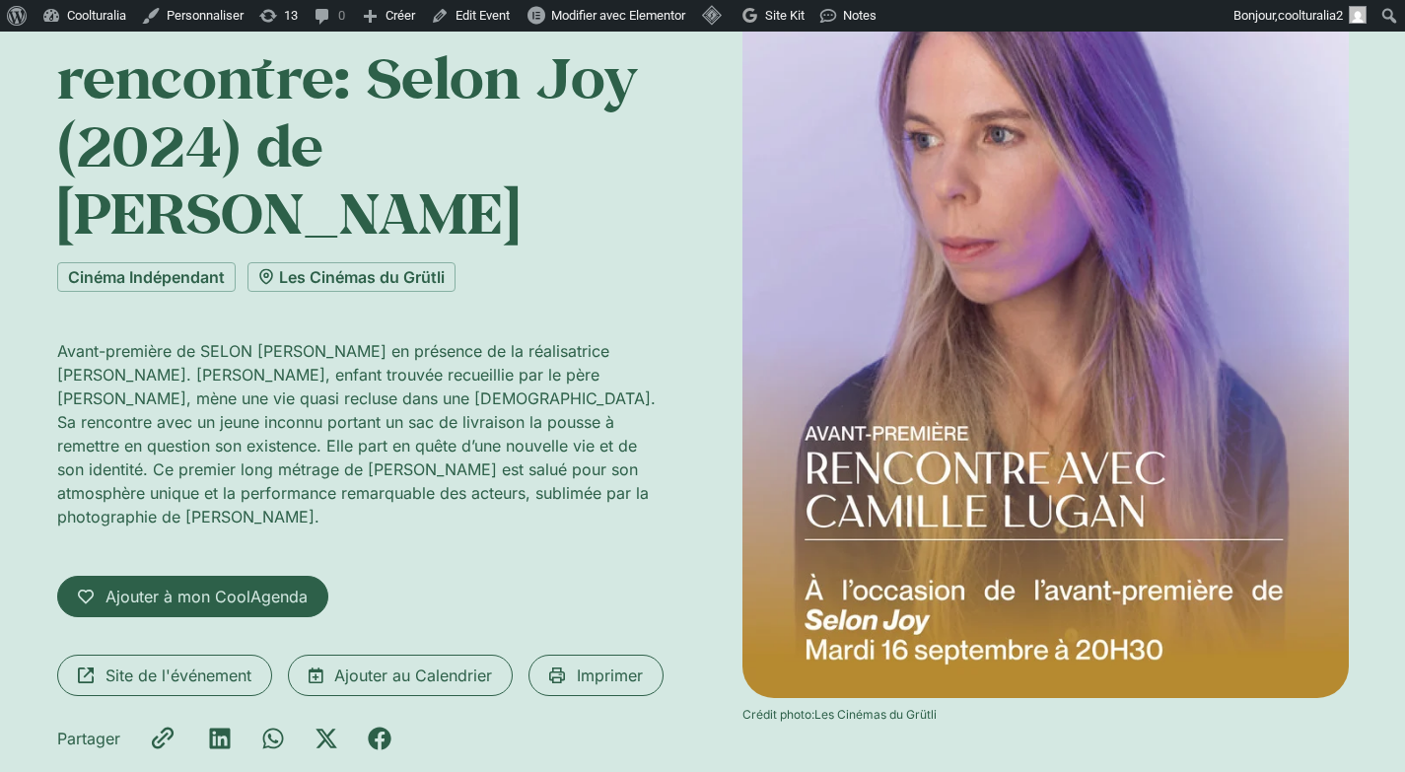
scroll to position [252, 0]
